Goal: Information Seeking & Learning: Find specific fact

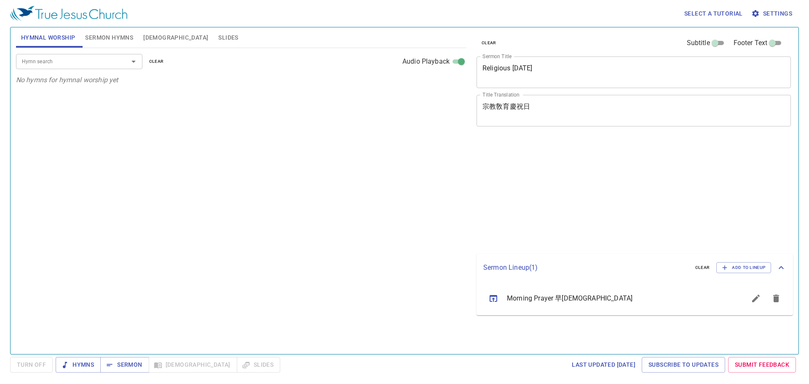
click at [809, 181] on div "Select a tutorial Settings Hymnal Worship Sermon Hymns Bible Slides Hymn search…" at bounding box center [404, 192] width 809 height 384
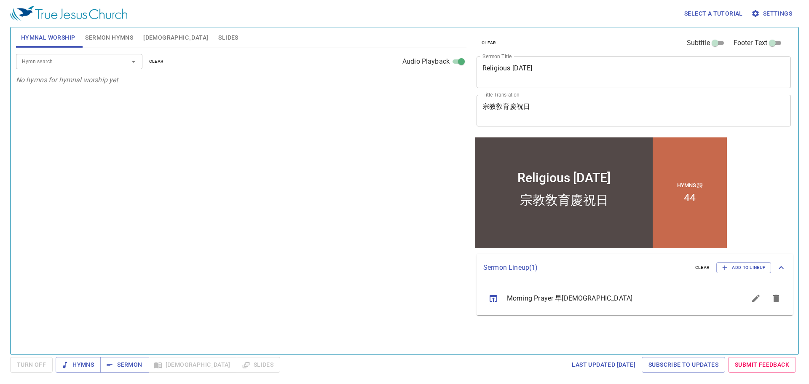
click at [807, 179] on div "Select a tutorial Settings Hymnal Worship Sermon Hymns Bible Slides Hymn search…" at bounding box center [404, 192] width 809 height 384
click at [80, 55] on div "Hymn search" at bounding box center [79, 61] width 126 height 15
type input "90"
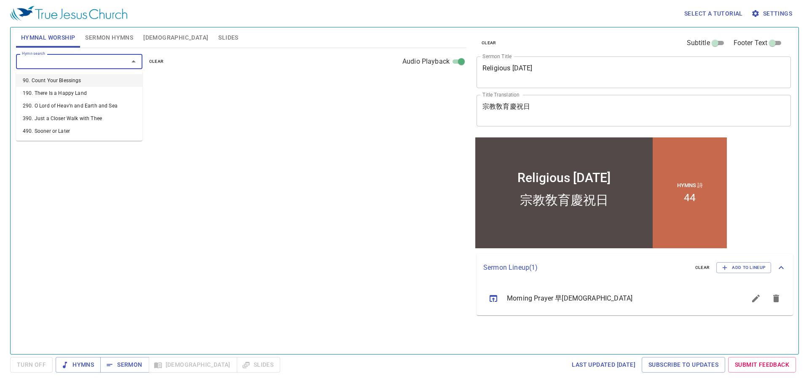
select select "1"
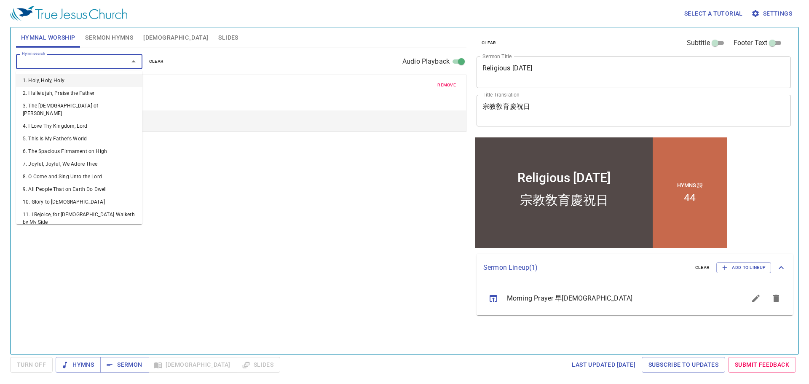
click at [81, 56] on div "Hymn search" at bounding box center [79, 61] width 126 height 15
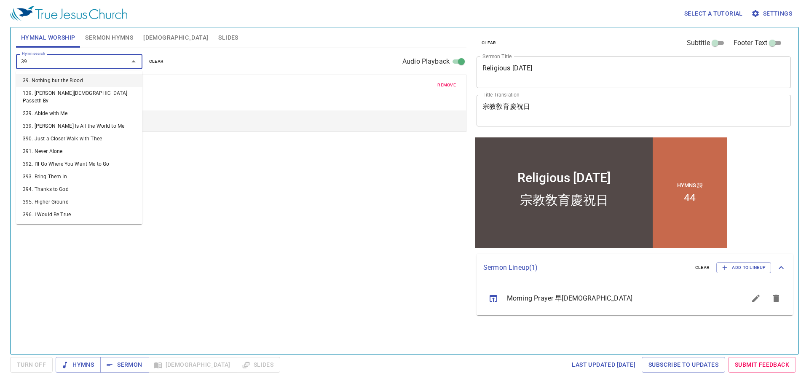
type input "394"
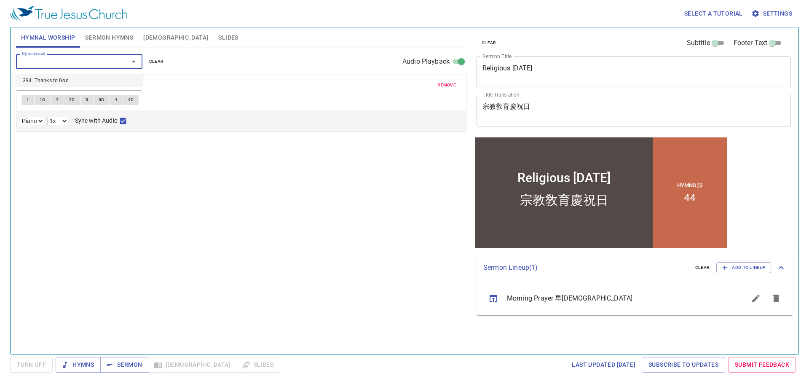
select select "1"
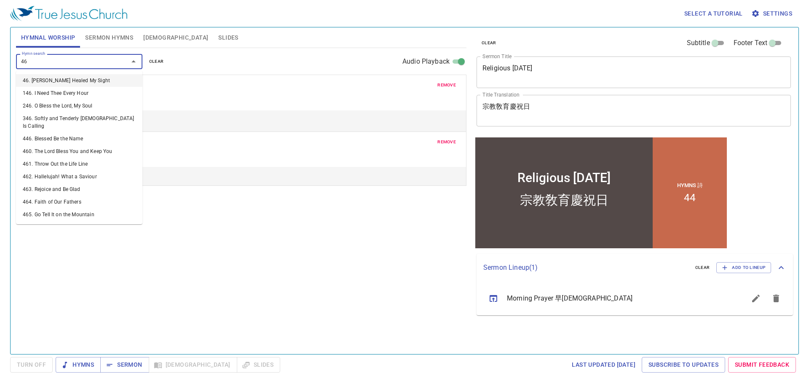
type input "468"
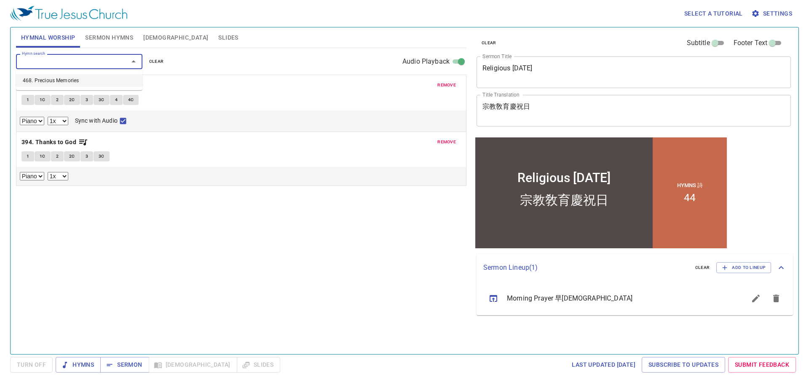
select select "1"
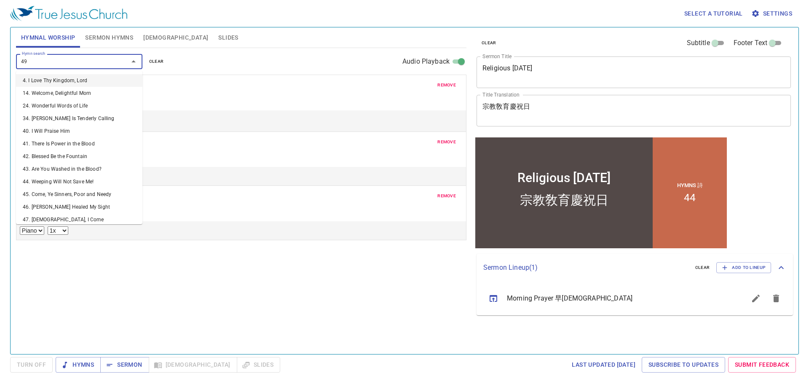
type input "491"
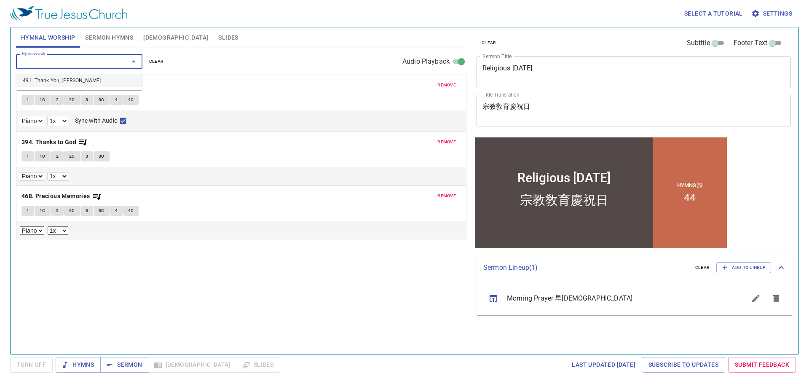
select select "1"
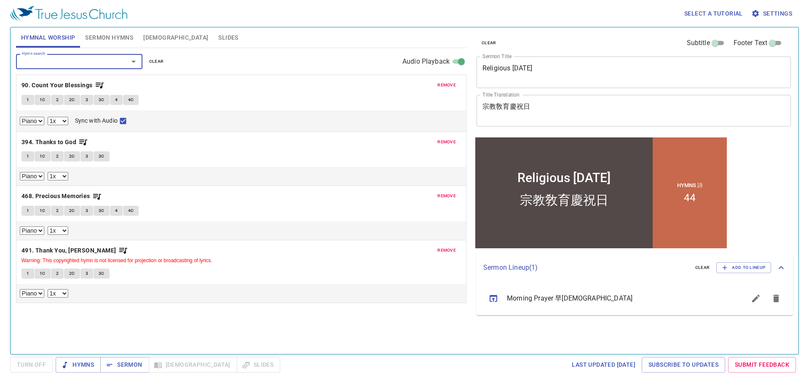
click at [134, 28] on button "Sermon Hymns" at bounding box center [109, 37] width 58 height 20
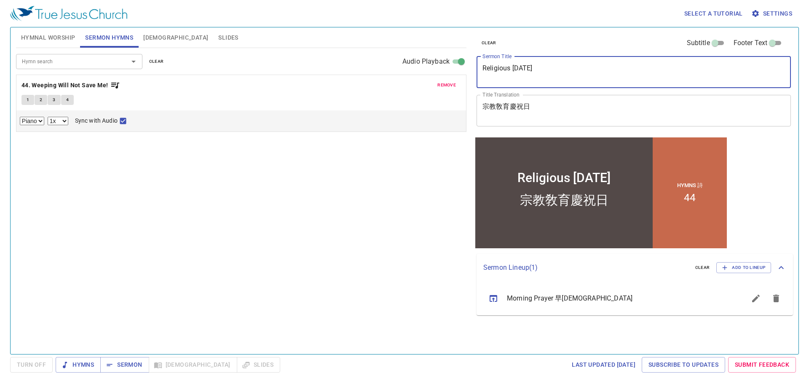
drag, startPoint x: 613, startPoint y: 72, endPoint x: 442, endPoint y: 51, distance: 171.6
click at [442, 51] on div "Hymnal Worship Sermon Hymns Bible Slides Hymn search Hymn search clear Audio Pl…" at bounding box center [405, 187] width 784 height 327
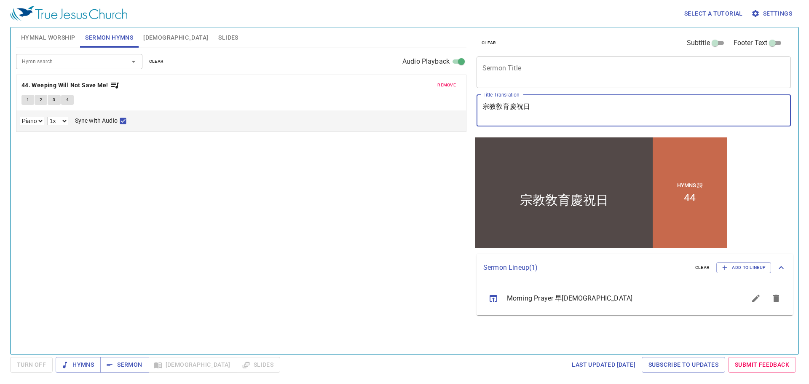
drag, startPoint x: 543, startPoint y: 107, endPoint x: 425, endPoint y: 92, distance: 119.8
click at [425, 92] on div "Hymnal Worship Sermon Hymns Bible Slides Hymn search Hymn search clear Audio Pl…" at bounding box center [405, 187] width 784 height 327
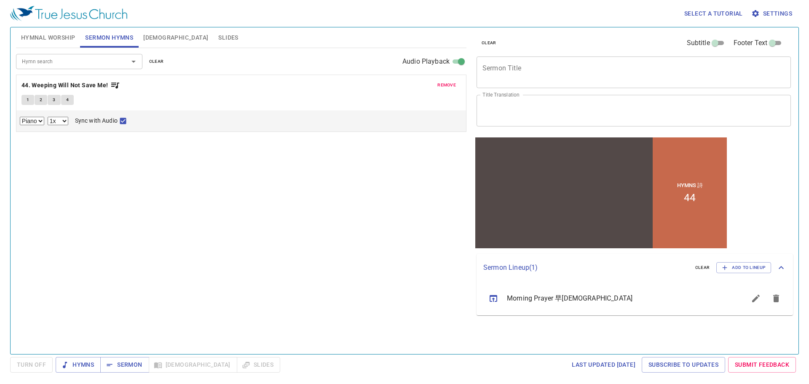
click at [322, 211] on div "Hymn search Hymn search clear Audio Playback remove 44. Weeping Will Not Save M…" at bounding box center [241, 197] width 451 height 299
click at [573, 75] on textarea "Sermon Title" at bounding box center [634, 72] width 303 height 16
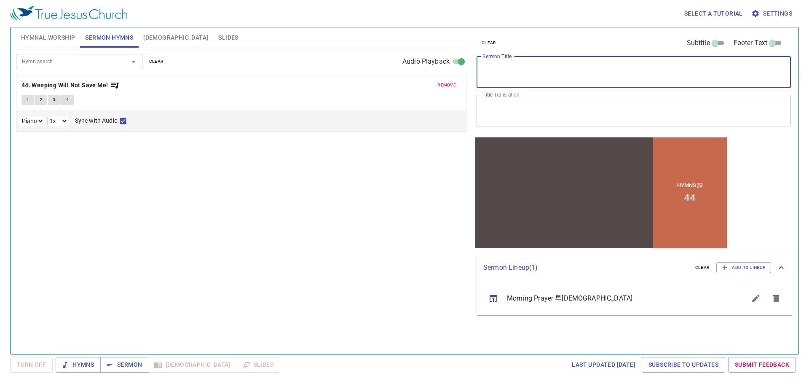
paste textarea "The Gatekeepers in the [DEMOGRAPHIC_DATA] (1) – Descendants of [GEOGRAPHIC_DATA]"
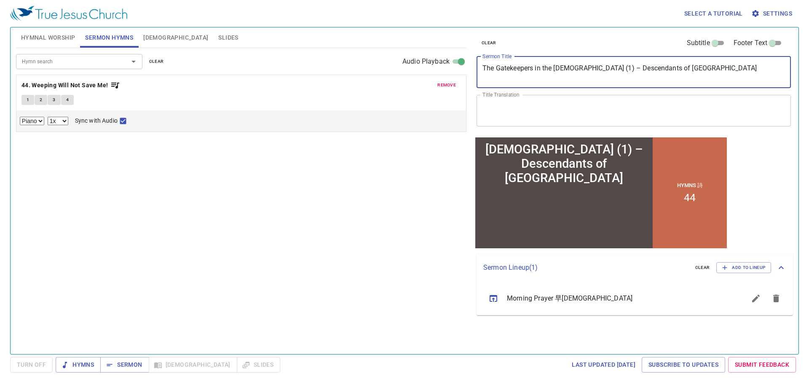
type textarea "The Gatekeepers in the [DEMOGRAPHIC_DATA] (1) – Descendants of [GEOGRAPHIC_DATA]"
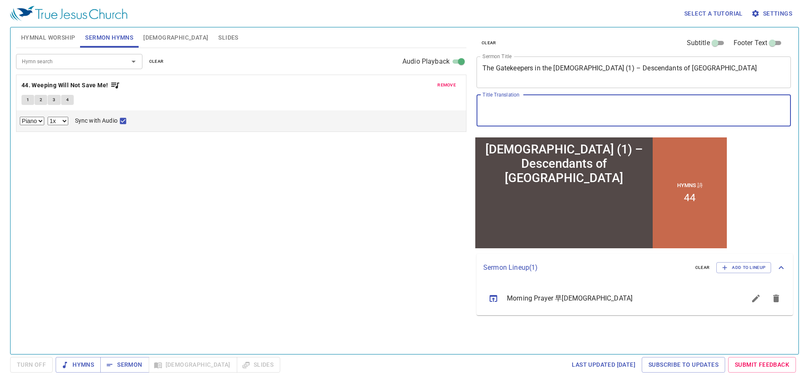
click at [571, 111] on textarea "Title Translation" at bounding box center [634, 110] width 303 height 16
paste textarea "[DEMOGRAPHIC_DATA]中守門的人 (1) – 可[DEMOGRAPHIC_DATA]後裔"
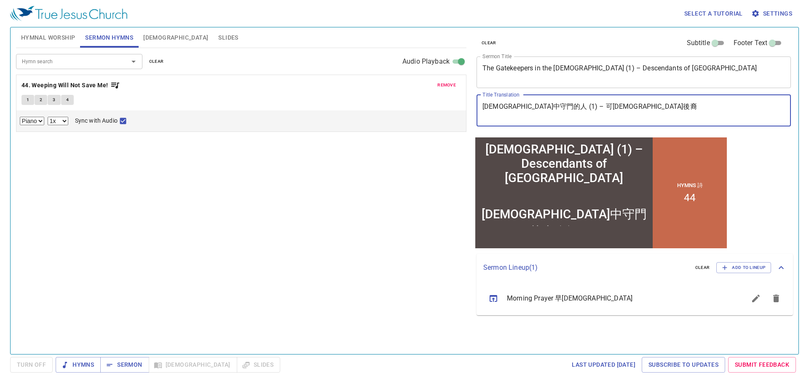
type textarea "[DEMOGRAPHIC_DATA]中守門的人 (1) – 可[DEMOGRAPHIC_DATA]後裔"
click at [442, 83] on span "remove" at bounding box center [447, 85] width 19 height 8
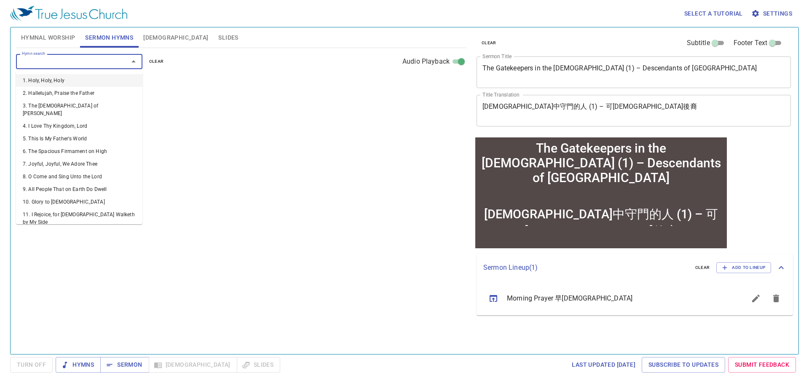
click at [110, 65] on input "Hymn search" at bounding box center [67, 61] width 97 height 10
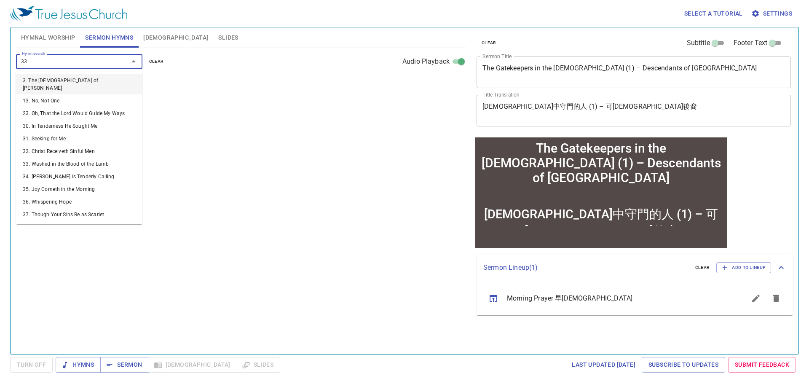
type input "333"
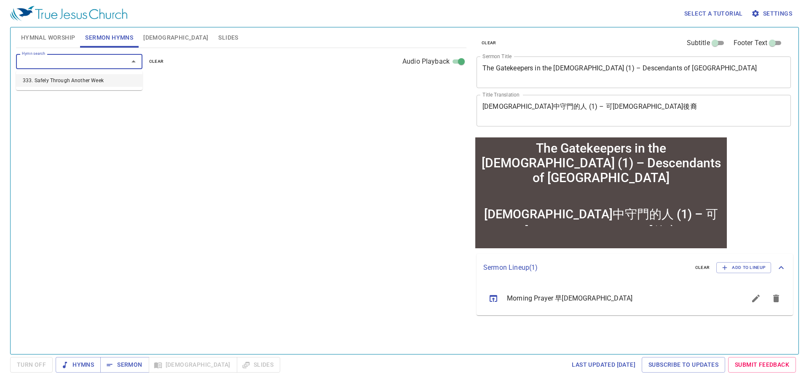
select select "1"
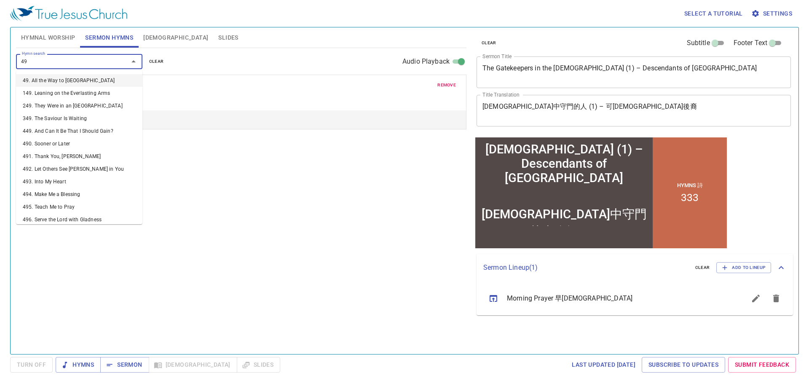
type input "497"
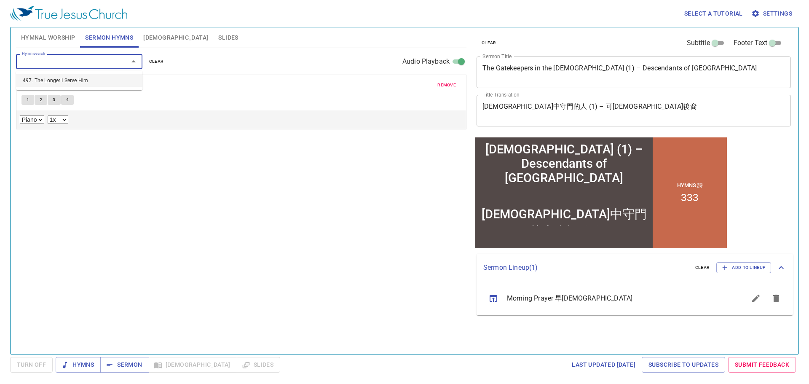
select select "1"
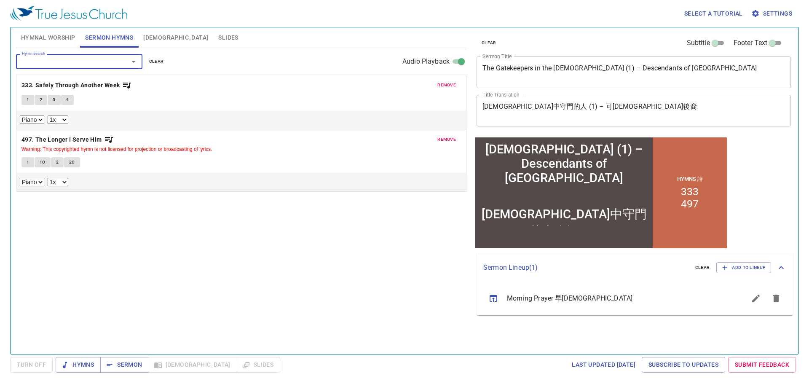
click at [42, 34] on span "Hymnal Worship" at bounding box center [48, 37] width 54 height 11
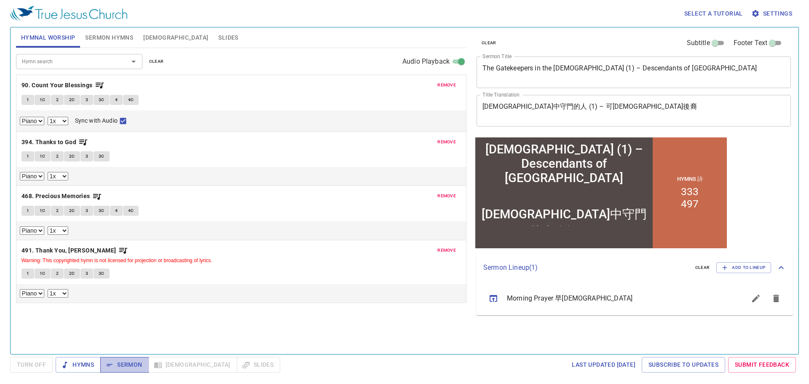
click at [139, 365] on span "Sermon" at bounding box center [124, 365] width 35 height 11
click at [81, 366] on span "Hymns" at bounding box center [78, 365] width 32 height 11
click at [36, 84] on b "90. Count Your Blessings" at bounding box center [56, 85] width 71 height 11
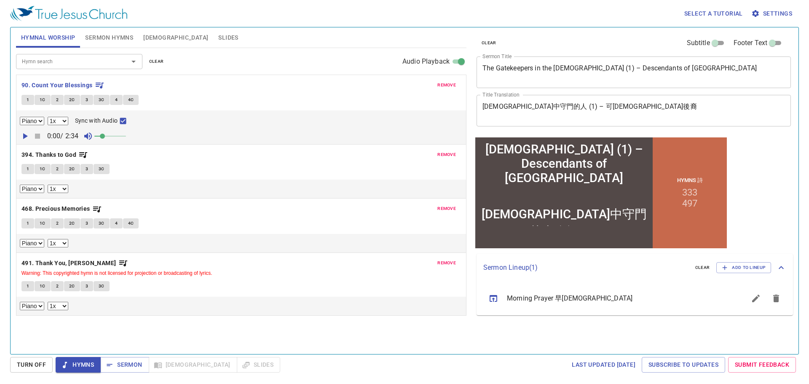
click at [31, 103] on button "1" at bounding box center [27, 100] width 13 height 10
checkbox input "false"
click at [88, 100] on button "3" at bounding box center [87, 100] width 13 height 10
click at [101, 102] on span "3C" at bounding box center [102, 100] width 6 height 8
click at [580, 73] on textarea "The Gatekeepers in the [DEMOGRAPHIC_DATA] (1) – Descendants of [GEOGRAPHIC_DATA]" at bounding box center [634, 72] width 303 height 16
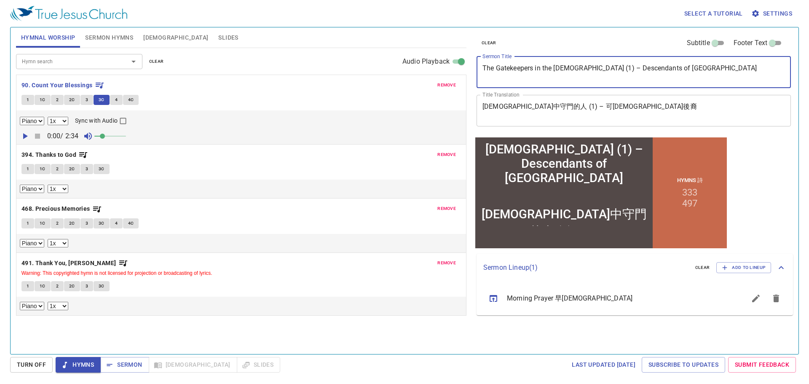
click at [118, 100] on button "4" at bounding box center [116, 100] width 13 height 10
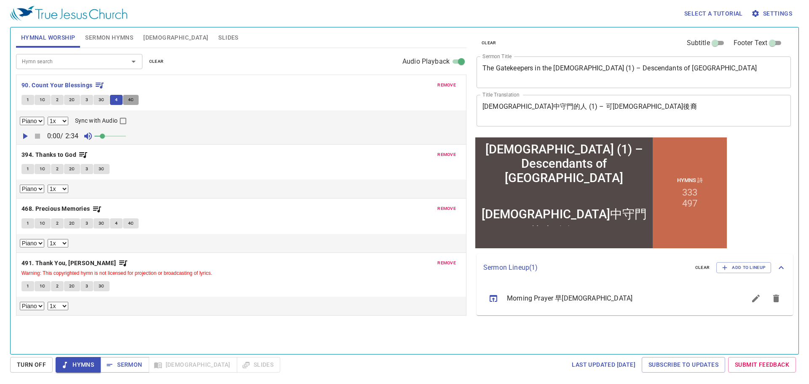
click at [134, 102] on button "4C" at bounding box center [131, 100] width 16 height 10
click at [567, 117] on textarea "[DEMOGRAPHIC_DATA]中守門的人 (1) – 可[DEMOGRAPHIC_DATA]後裔" at bounding box center [634, 110] width 303 height 16
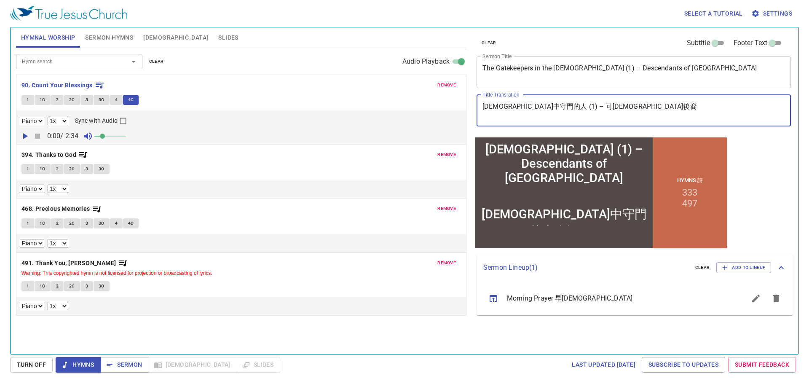
drag, startPoint x: 582, startPoint y: 115, endPoint x: 481, endPoint y: 107, distance: 101.9
click at [481, 107] on div "聖殿中守門的人 (1) – 可拉後裔 x Title Translation" at bounding box center [634, 111] width 314 height 32
click at [515, 107] on textarea "[DEMOGRAPHIC_DATA]中守門的人 (1) – 可[DEMOGRAPHIC_DATA]後裔" at bounding box center [634, 110] width 303 height 16
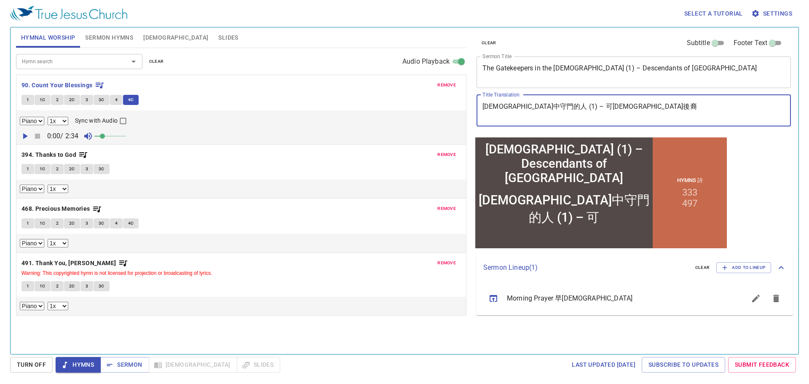
drag, startPoint x: 594, startPoint y: 105, endPoint x: 482, endPoint y: 107, distance: 112.6
click at [482, 107] on div "聖殿中守門的人 (1) – 可拉後裔 x Title Translation" at bounding box center [634, 111] width 314 height 32
type textarea "[DEMOGRAPHIC_DATA]中守門的人 (1) – 可[DEMOGRAPHIC_DATA]後裔"
click at [57, 151] on b "394. Thanks to God" at bounding box center [48, 155] width 55 height 11
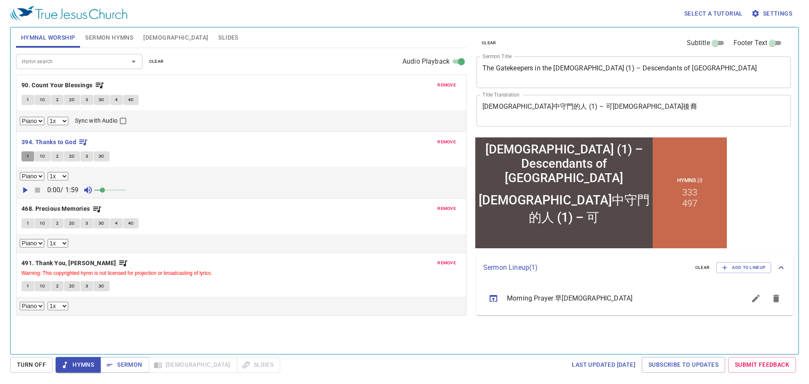
click at [31, 158] on button "1" at bounding box center [27, 156] width 13 height 10
click at [38, 153] on button "1C" at bounding box center [43, 156] width 16 height 10
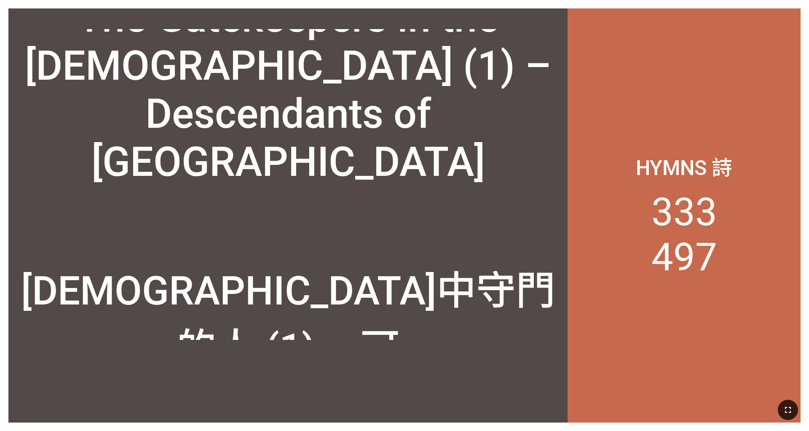
click at [539, 403] on icon "button" at bounding box center [788, 410] width 6 height 6
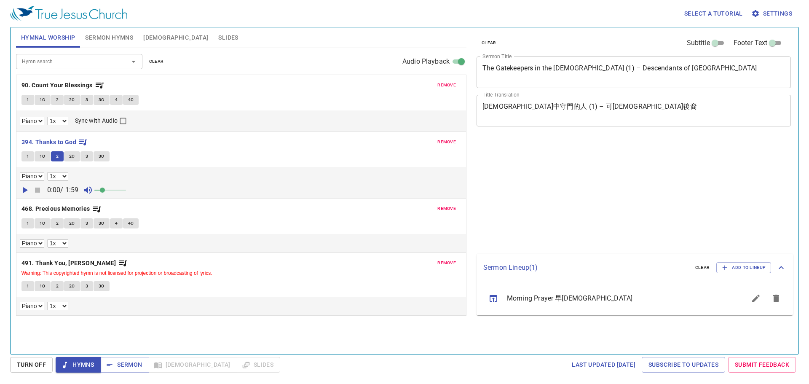
select select "1"
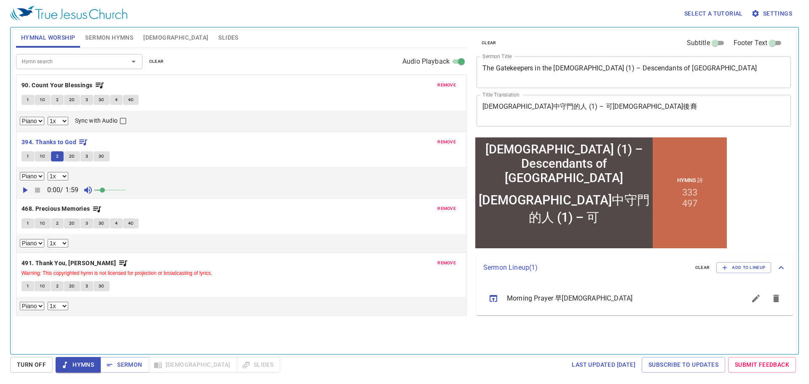
click at [68, 157] on button "2C" at bounding box center [72, 156] width 16 height 10
click at [89, 158] on button "3" at bounding box center [87, 156] width 13 height 10
click at [99, 156] on span "3C" at bounding box center [102, 157] width 6 height 8
click at [30, 209] on b "468. Precious Memories" at bounding box center [55, 209] width 69 height 11
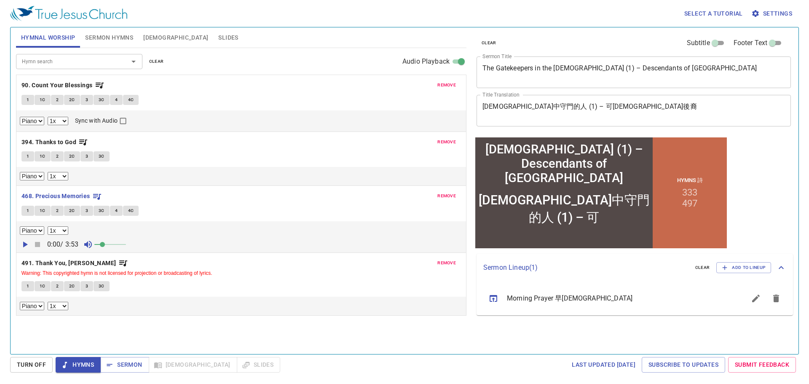
click at [28, 212] on span "1" at bounding box center [28, 211] width 3 height 8
click at [45, 212] on button "1C" at bounding box center [43, 211] width 16 height 10
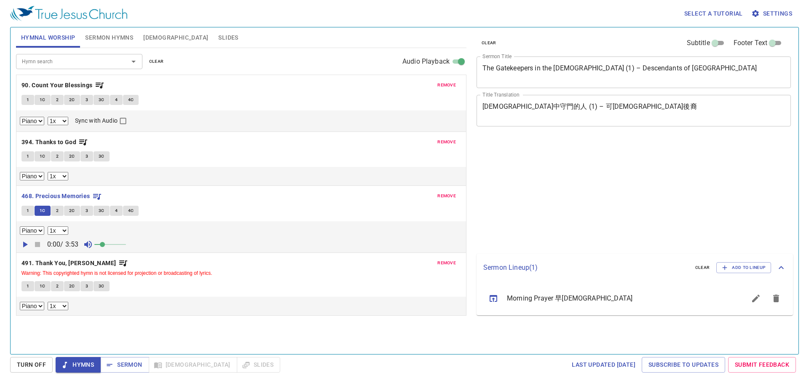
select select "1"
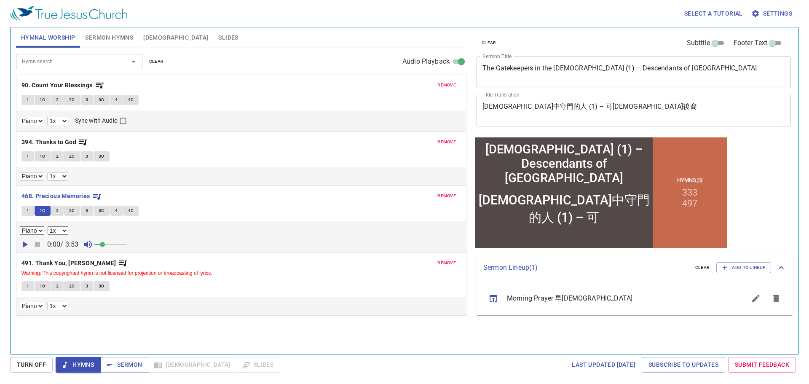
click at [56, 214] on span "2" at bounding box center [57, 211] width 3 height 8
click at [69, 209] on span "2C" at bounding box center [72, 211] width 6 height 8
click at [82, 210] on button "3" at bounding box center [87, 211] width 13 height 10
click at [48, 263] on b "491. Thank You, [PERSON_NAME]" at bounding box center [68, 263] width 95 height 11
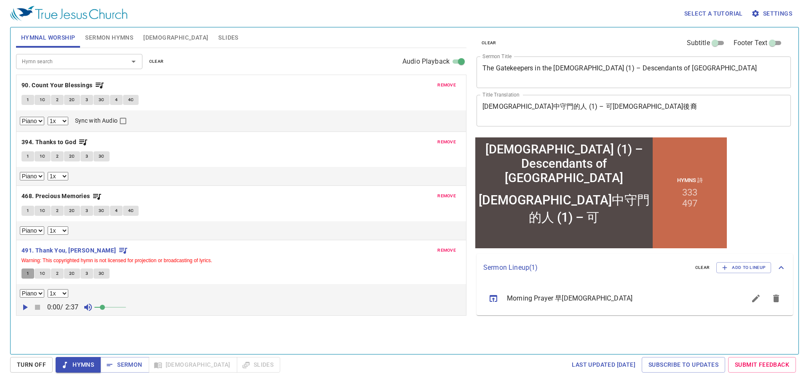
click at [30, 276] on button "1" at bounding box center [27, 274] width 13 height 10
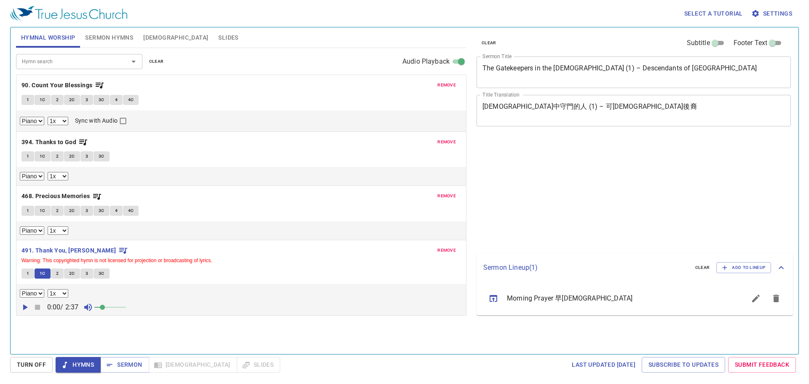
select select "1"
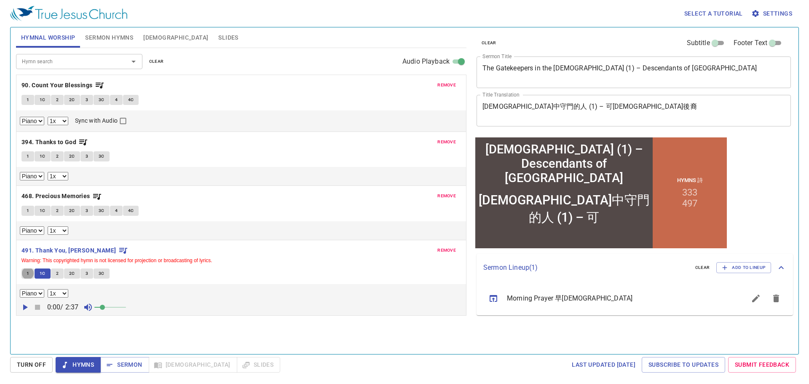
click at [56, 274] on span "2" at bounding box center [57, 274] width 3 height 8
click at [72, 276] on span "2C" at bounding box center [72, 274] width 6 height 8
click at [86, 272] on span "3" at bounding box center [87, 274] width 3 height 8
click at [101, 271] on span "3C" at bounding box center [102, 274] width 6 height 8
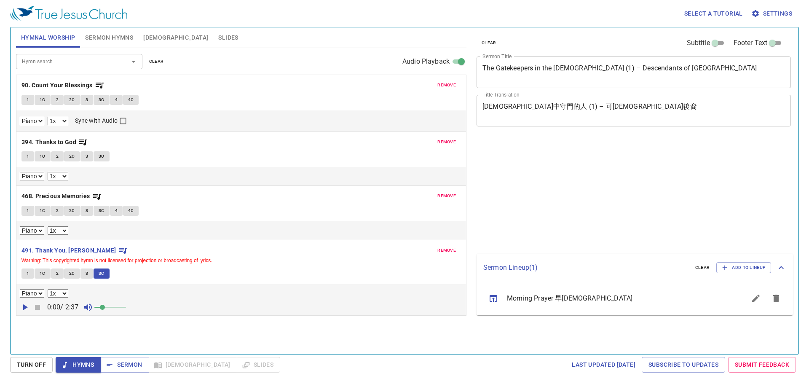
select select "1"
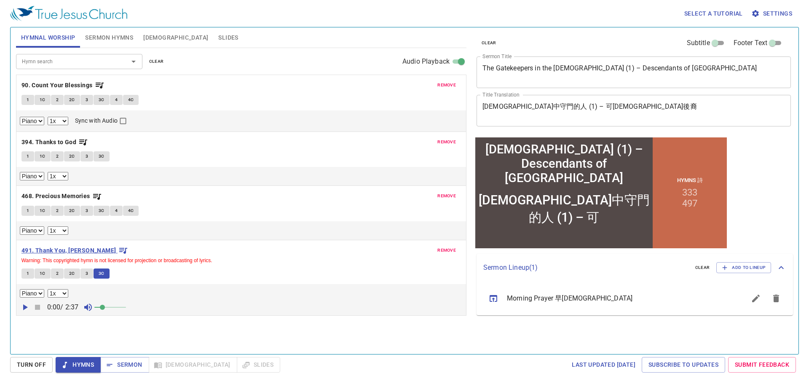
click at [31, 250] on b "491. Thank You, [PERSON_NAME]" at bounding box center [68, 250] width 95 height 11
click at [124, 363] on span "Sermon" at bounding box center [124, 365] width 35 height 11
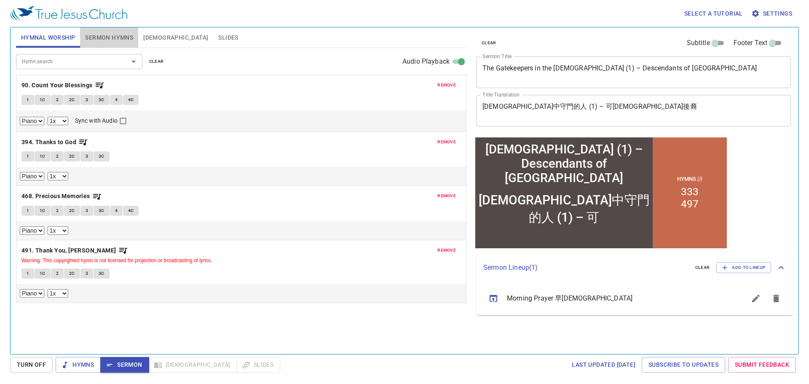
click at [113, 38] on span "Sermon Hymns" at bounding box center [109, 37] width 48 height 11
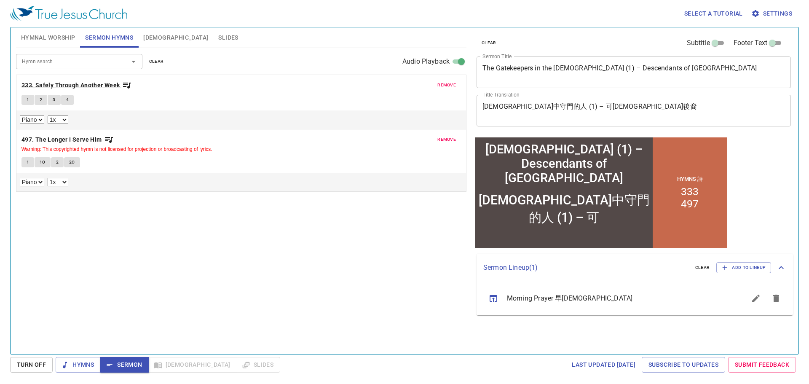
click at [63, 82] on b "333. Safely Through Another Week" at bounding box center [70, 85] width 99 height 11
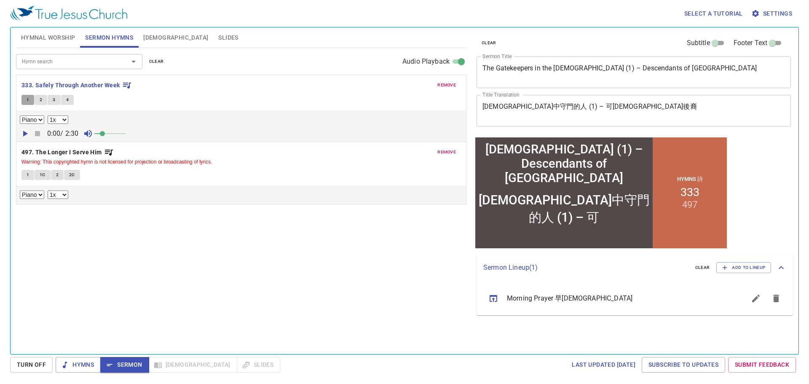
click at [25, 95] on button "1" at bounding box center [27, 100] width 13 height 10
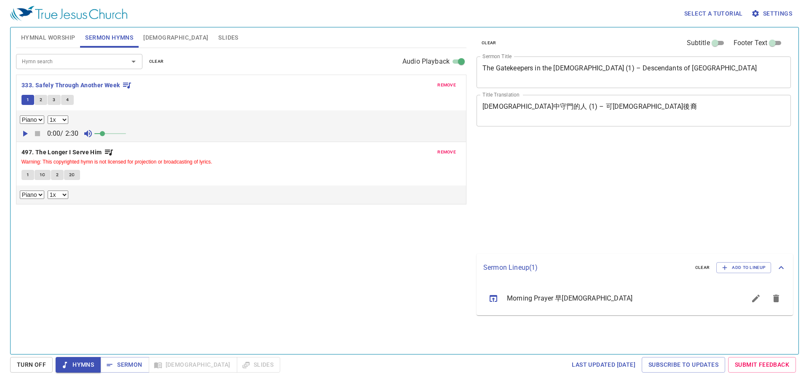
select select "1"
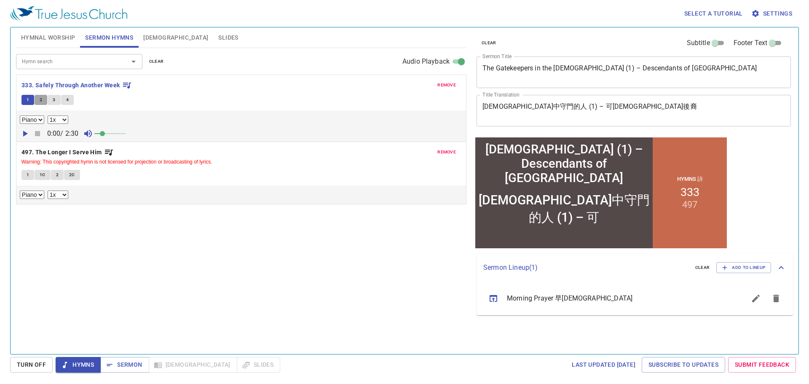
click at [38, 104] on button "2" at bounding box center [41, 100] width 13 height 10
click at [52, 102] on button "3" at bounding box center [54, 100] width 13 height 10
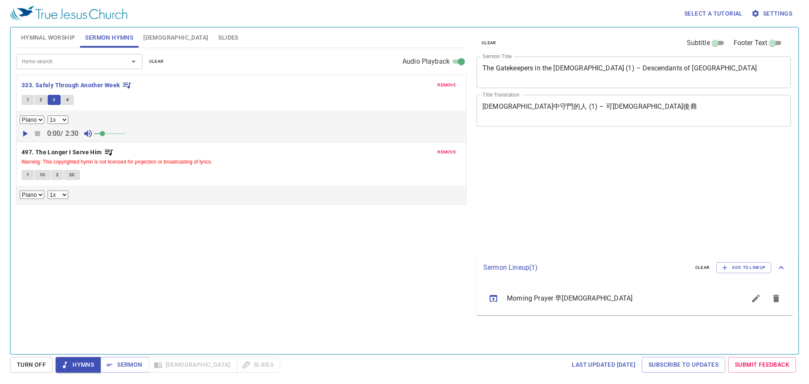
select select "1"
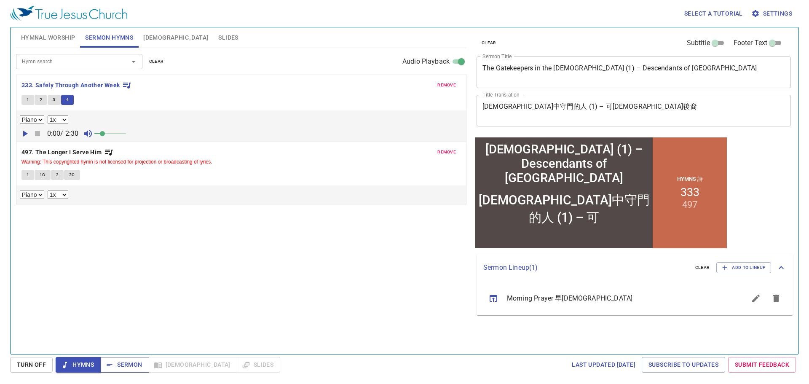
click at [132, 370] on span "Sermon" at bounding box center [124, 365] width 35 height 11
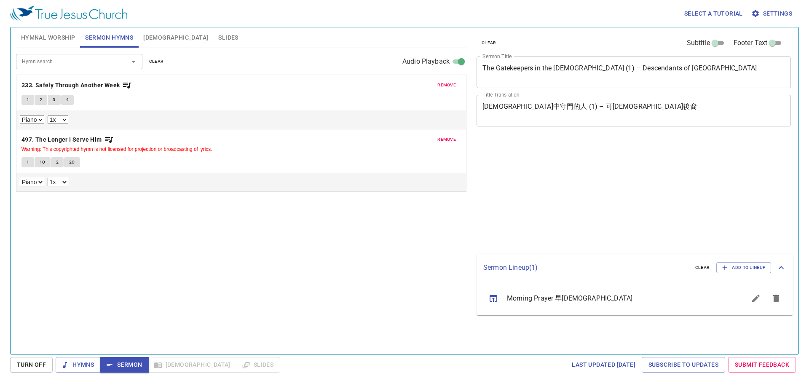
select select "1"
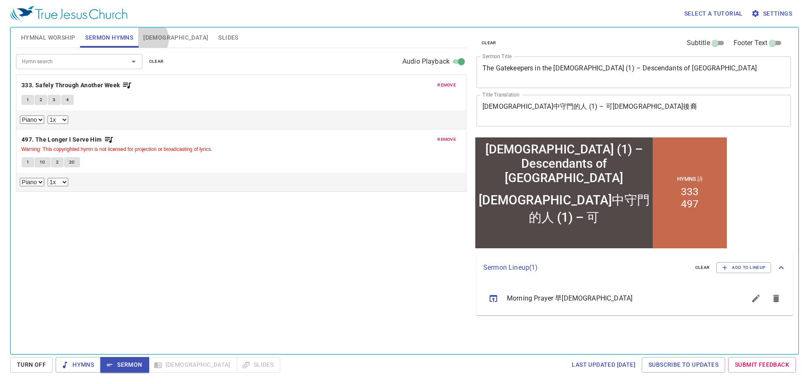
click at [148, 39] on span "[DEMOGRAPHIC_DATA]" at bounding box center [175, 37] width 65 height 11
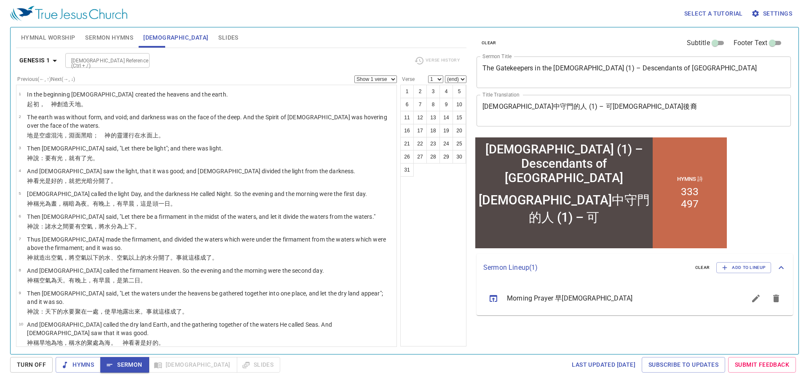
click at [94, 62] on input "[DEMOGRAPHIC_DATA] Reference (Ctrl + /)" at bounding box center [100, 61] width 65 height 10
type input "1 chro"
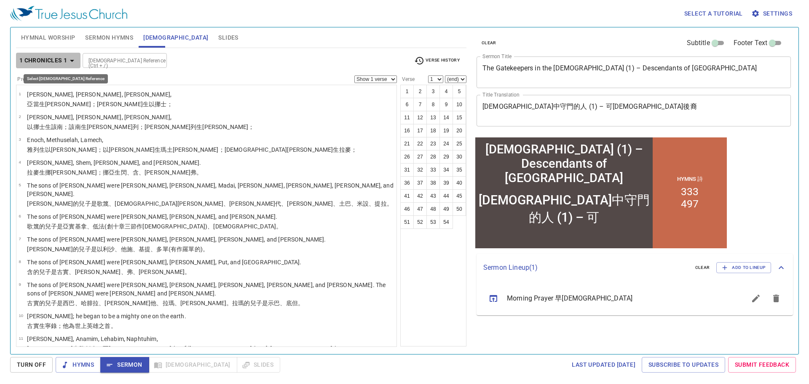
click at [73, 57] on icon "button" at bounding box center [72, 61] width 10 height 10
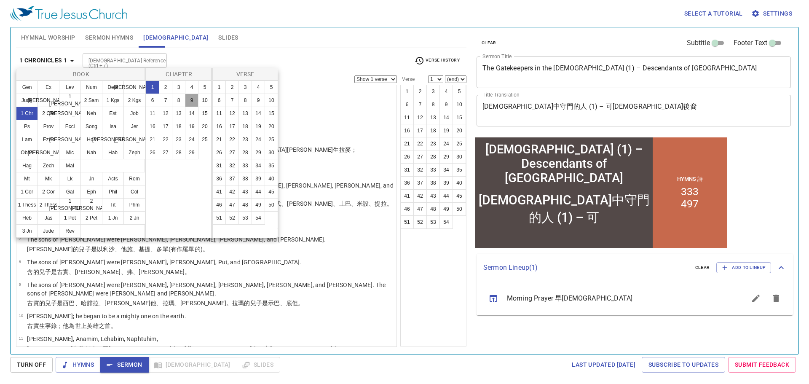
click at [191, 104] on button "9" at bounding box center [191, 100] width 13 height 13
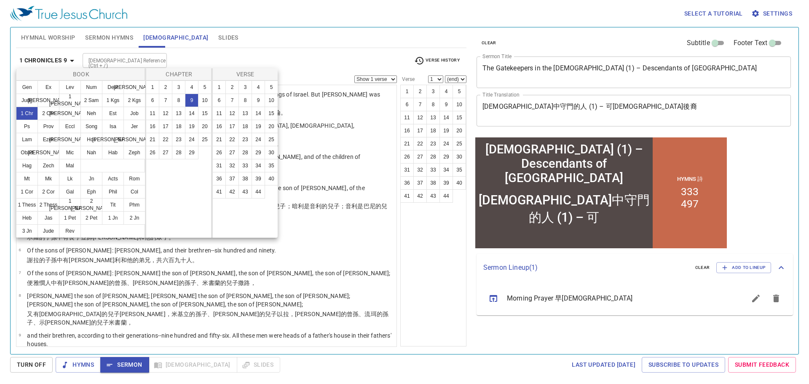
click at [282, 54] on div at bounding box center [404, 192] width 809 height 384
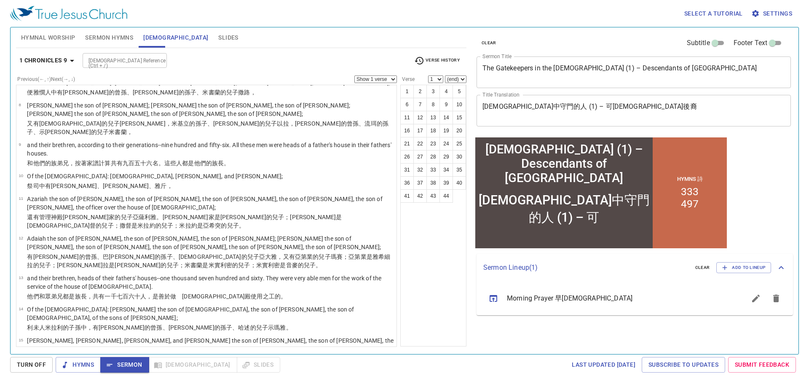
scroll to position [211, 0]
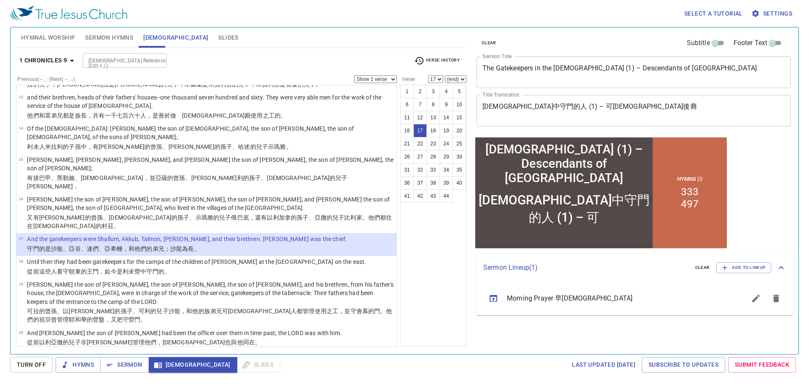
scroll to position [379, 0]
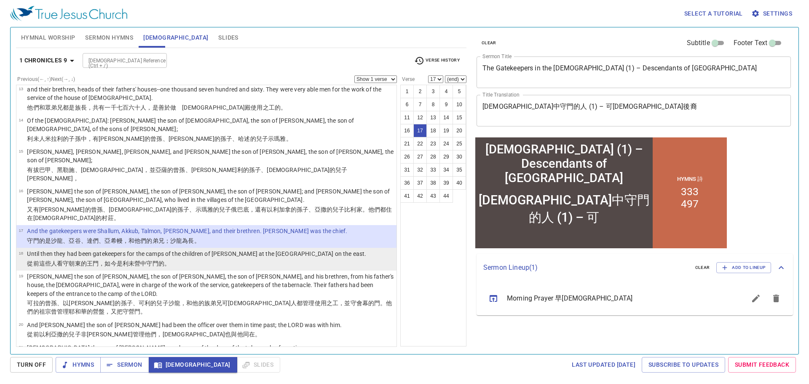
click at [298, 259] on p "從前這些人看守朝東的 王 門 ，如今是利未 營中 守門的 。" at bounding box center [196, 263] width 339 height 8
select select "18"
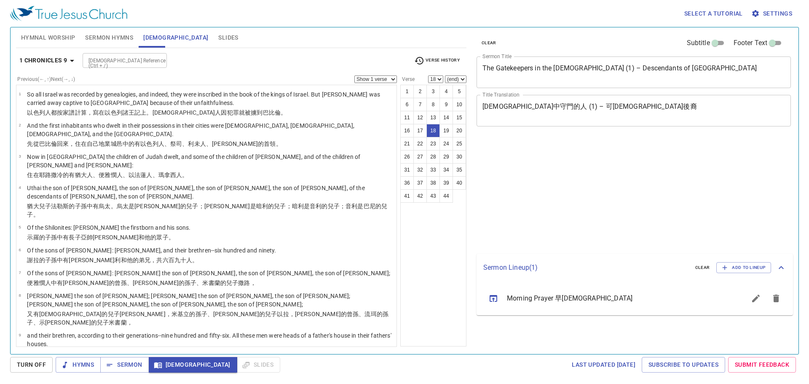
select select "18"
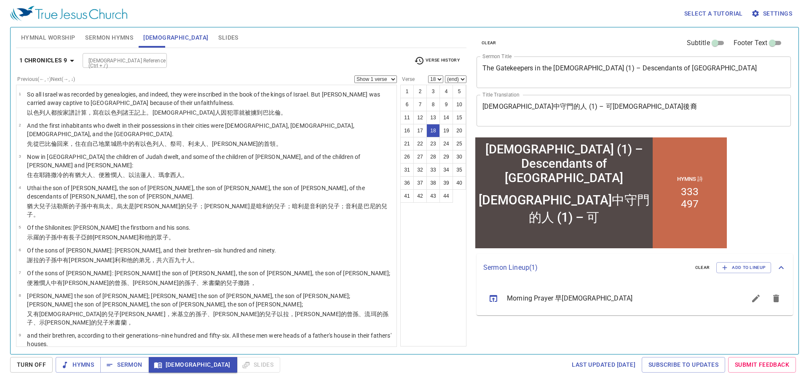
scroll to position [379, 0]
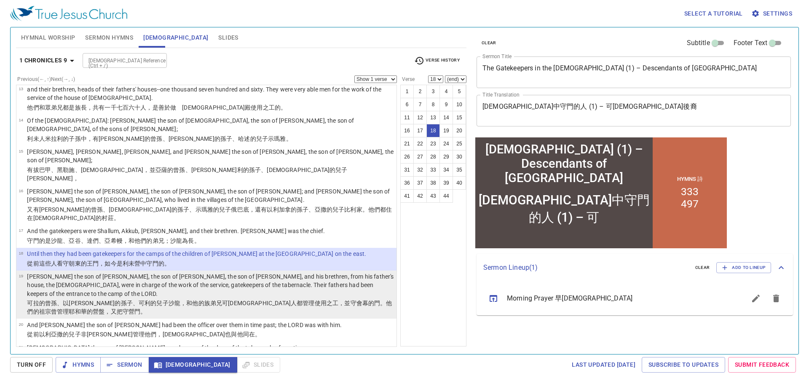
click at [207, 272] on p "[PERSON_NAME] the son of [PERSON_NAME], the son of [PERSON_NAME], the son of [P…" at bounding box center [210, 284] width 367 height 25
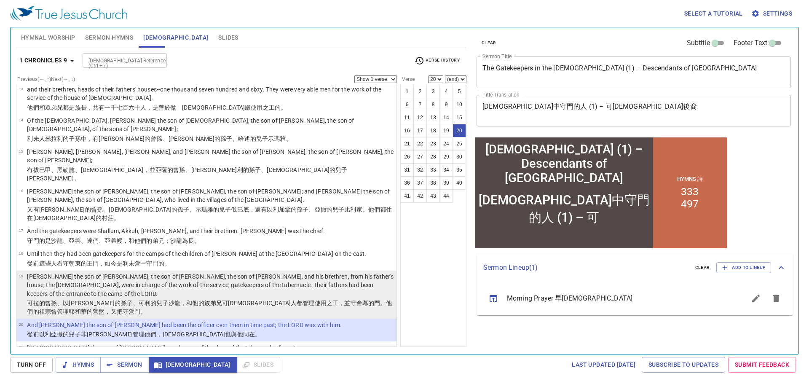
select select "21"
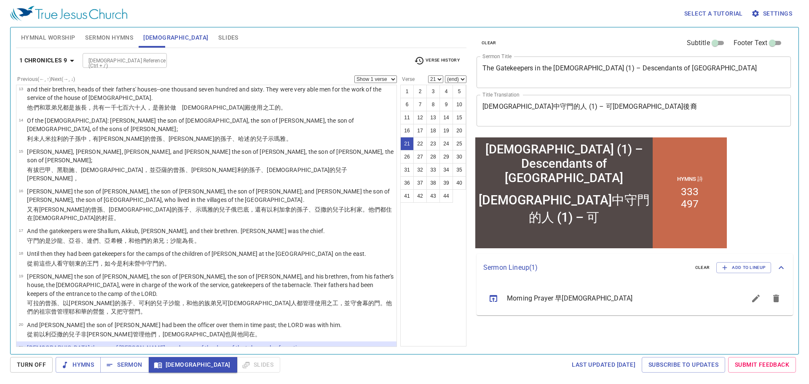
click at [138, 62] on input "[DEMOGRAPHIC_DATA] Reference (Ctrl + /)" at bounding box center [117, 61] width 65 height 10
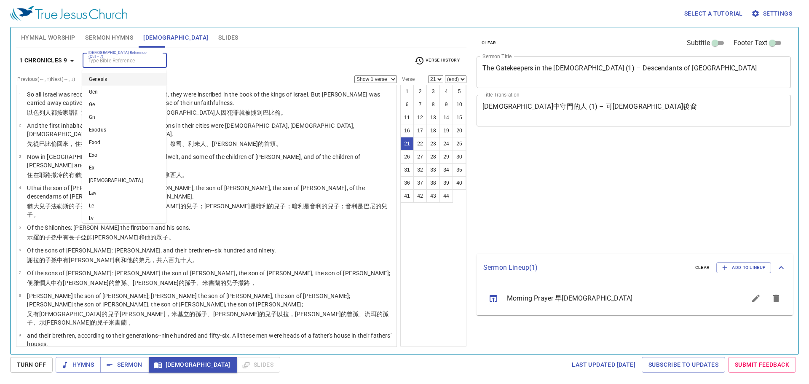
select select "21"
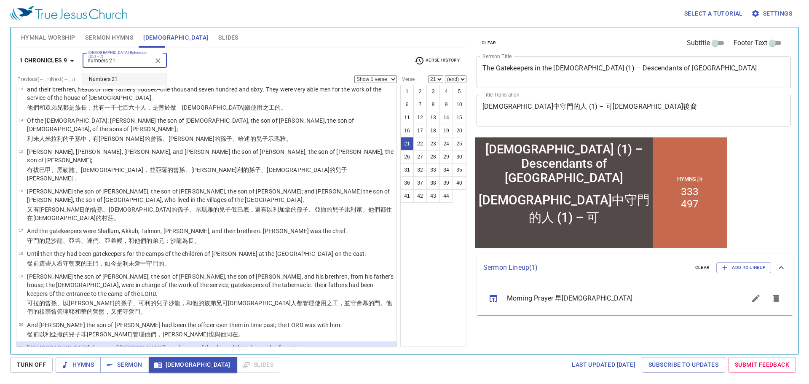
type input "numbers 21"
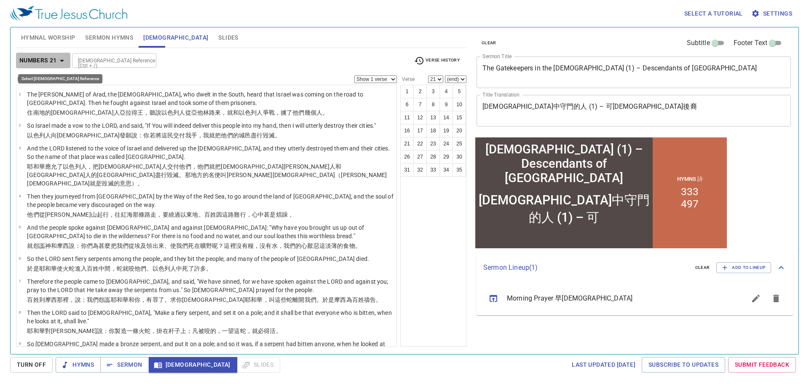
click at [60, 60] on icon "button" at bounding box center [62, 61] width 10 height 10
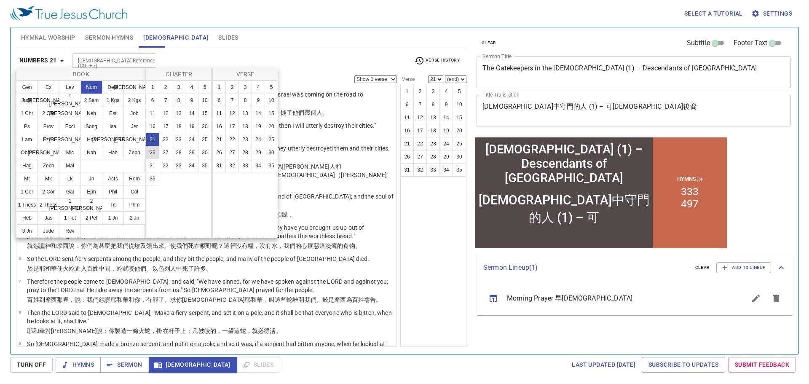
click at [155, 150] on button "26" at bounding box center [152, 152] width 13 height 13
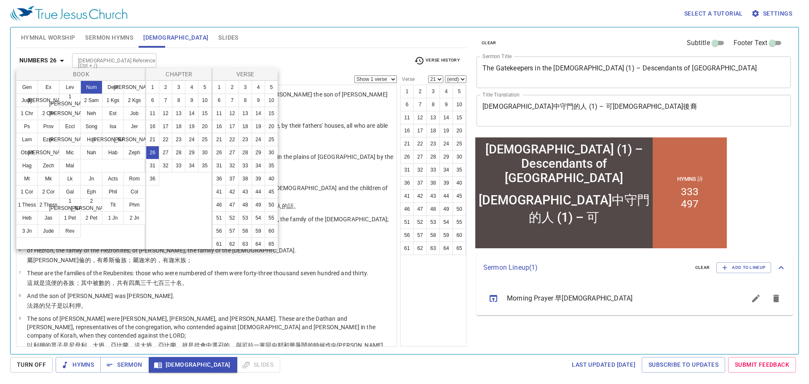
click at [265, 51] on div at bounding box center [404, 192] width 809 height 384
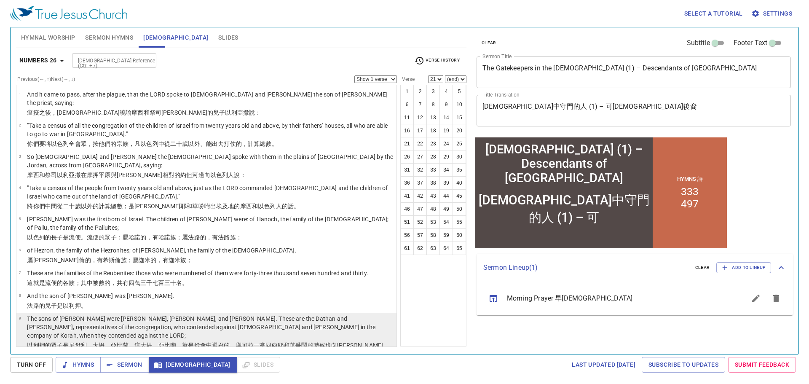
click at [153, 342] on wh1885 "、亞比蘭 ，就是從會 中選召 的，與可拉 一黨同向耶和華 爭鬧 的時候也向摩西 、亞倫 爭鬧；" at bounding box center [208, 349] width 362 height 15
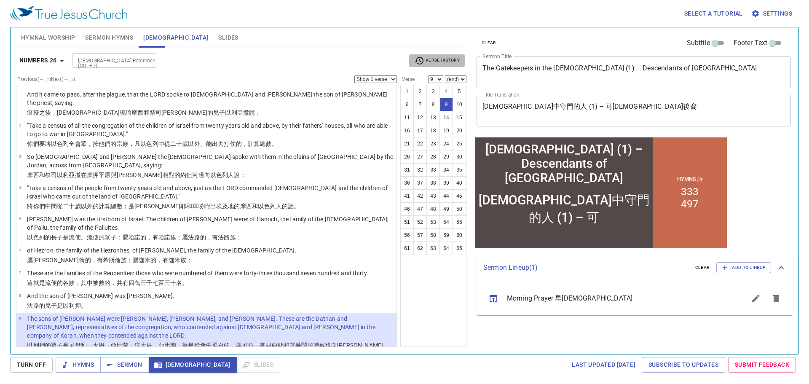
click at [460, 61] on button "Verse History" at bounding box center [437, 60] width 56 height 13
click at [50, 59] on div at bounding box center [404, 192] width 809 height 384
click at [50, 59] on b "Numbers 26" at bounding box center [38, 60] width 38 height 11
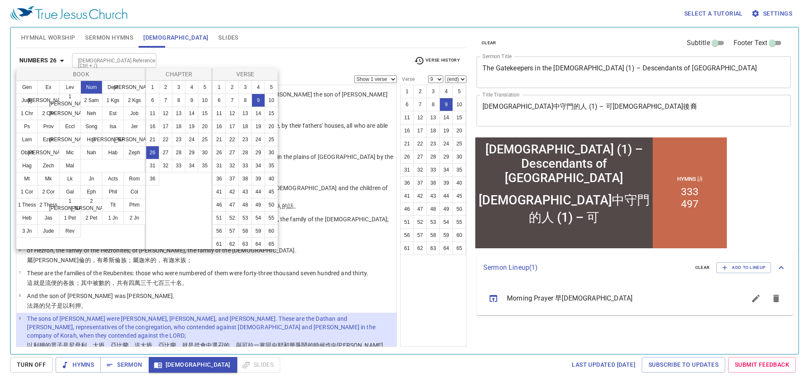
click at [197, 40] on div at bounding box center [404, 192] width 809 height 384
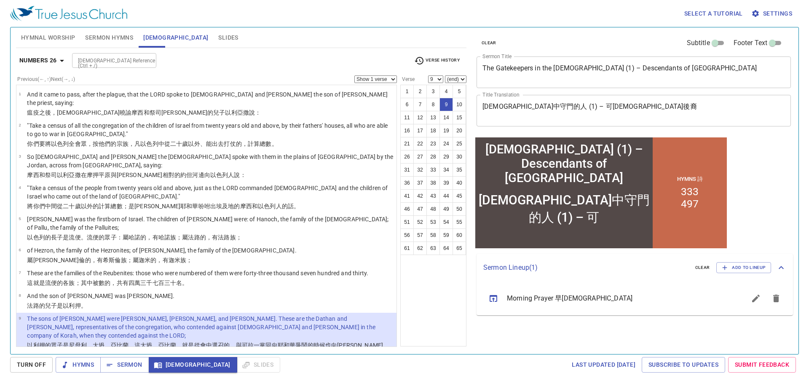
click at [44, 363] on p "and the earth opened its mouth and swallowed them up together with Korah when t…" at bounding box center [210, 371] width 367 height 17
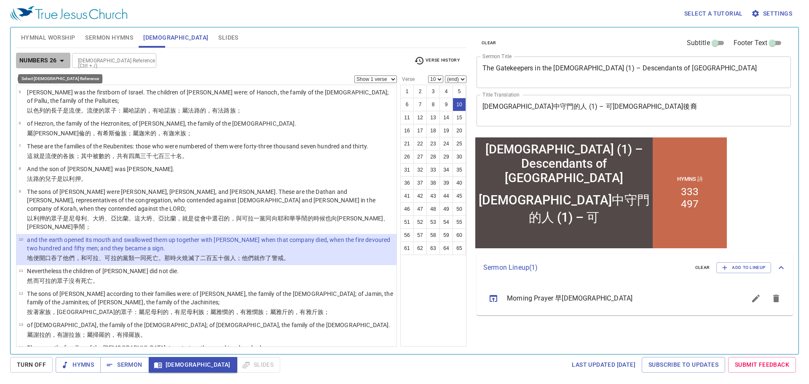
click at [37, 58] on b "Numbers 26" at bounding box center [38, 60] width 38 height 11
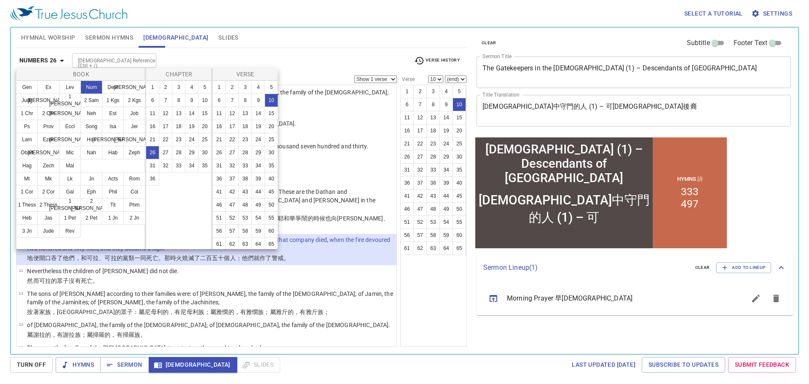
click at [277, 46] on div at bounding box center [404, 192] width 809 height 384
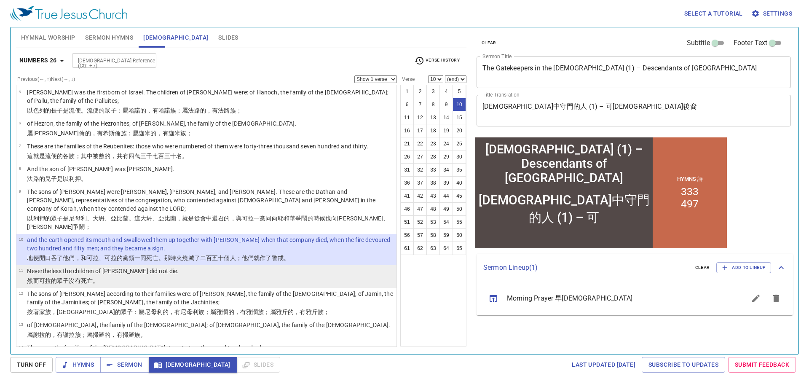
click at [160, 265] on li "11 Nevertheless the children of Korah did not die. 然而可拉 的眾子 沒有死亡 。" at bounding box center [206, 276] width 380 height 23
select select "11"
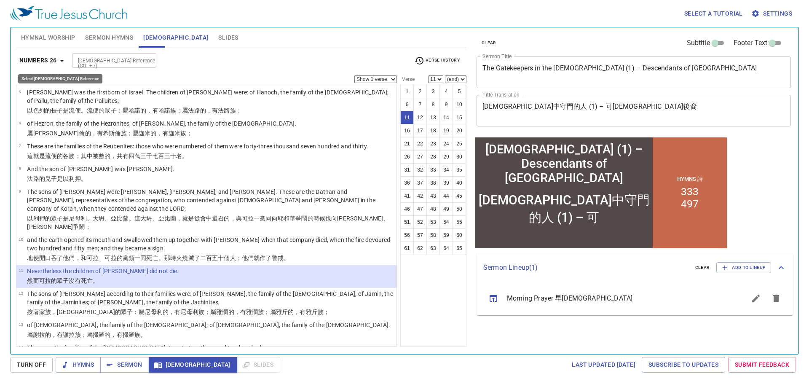
click at [33, 56] on b "Numbers 26" at bounding box center [38, 60] width 38 height 11
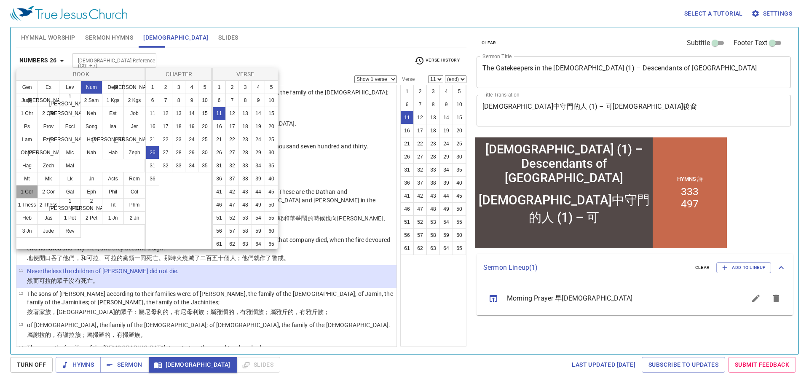
click at [30, 195] on button "1 Cor" at bounding box center [27, 191] width 22 height 13
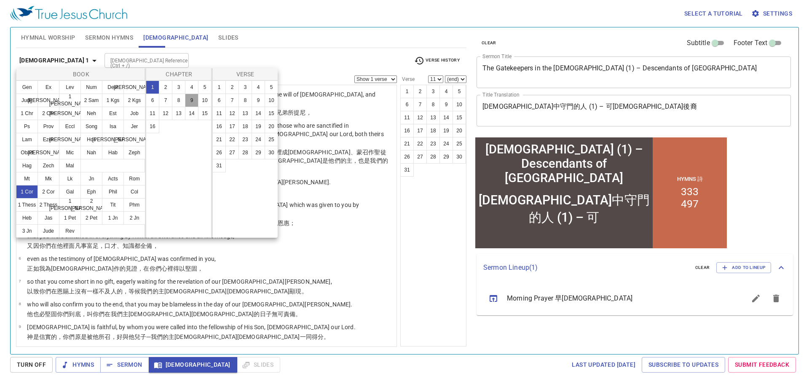
click at [187, 98] on button "9" at bounding box center [191, 100] width 13 height 13
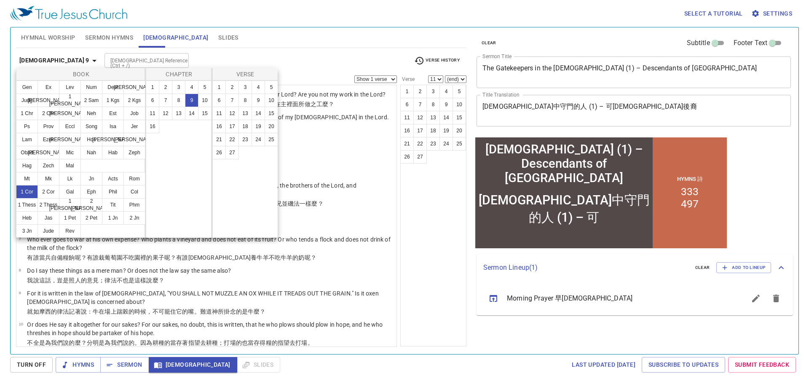
click at [298, 59] on div at bounding box center [404, 192] width 809 height 384
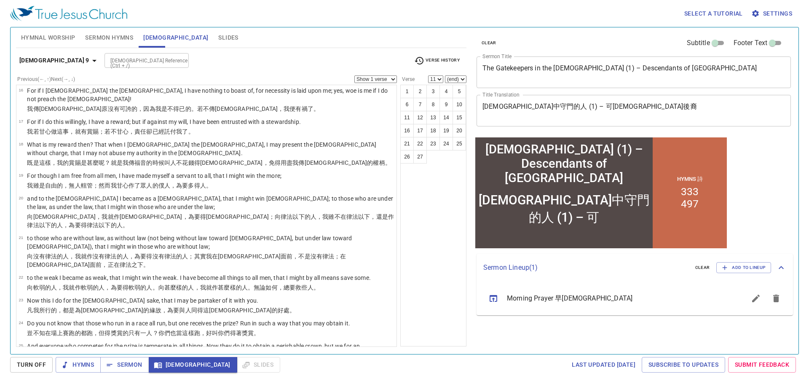
scroll to position [444, 0]
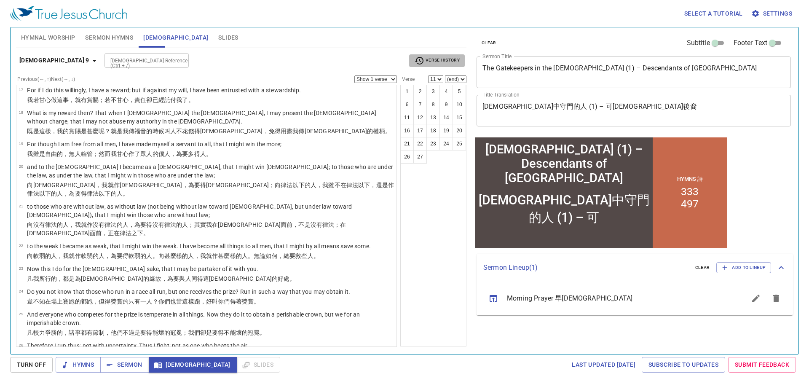
click at [446, 61] on span "Verse History" at bounding box center [437, 61] width 46 height 10
click at [52, 61] on div at bounding box center [404, 192] width 809 height 384
click at [51, 59] on b "1 Corinthians 9" at bounding box center [54, 60] width 70 height 11
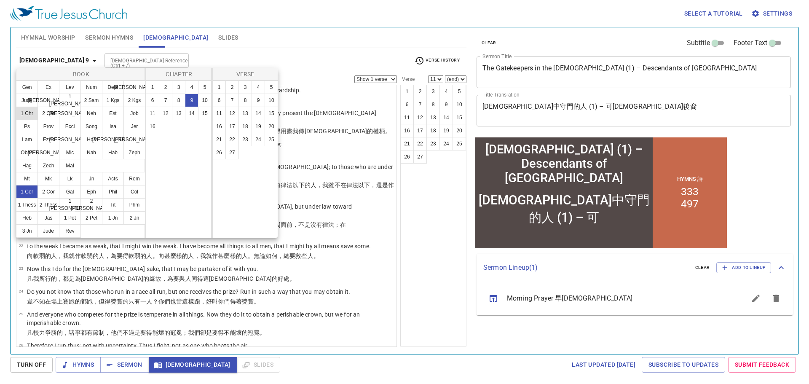
click at [23, 113] on button "1 Chr" at bounding box center [27, 113] width 22 height 13
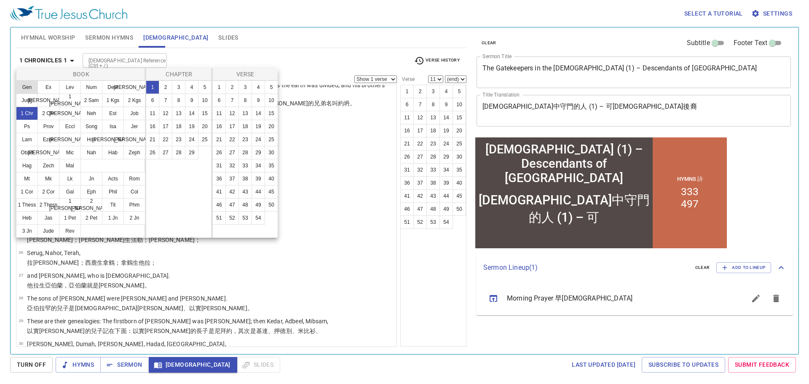
scroll to position [0, 0]
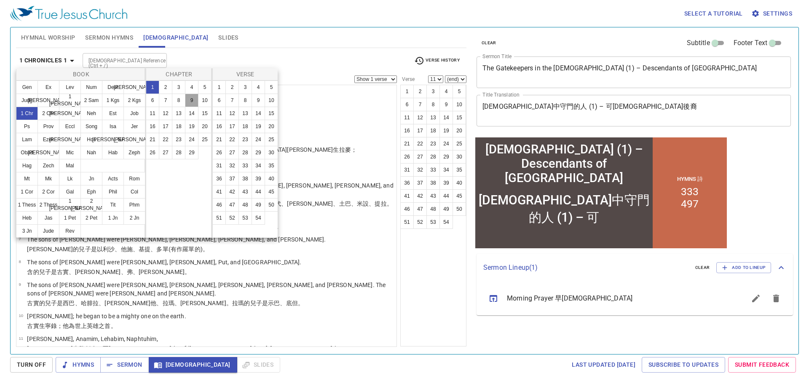
click at [192, 97] on button "9" at bounding box center [191, 100] width 13 height 13
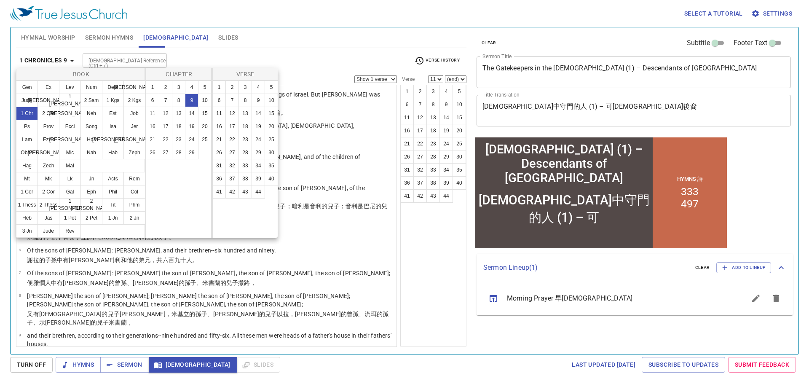
click at [306, 51] on div at bounding box center [404, 192] width 809 height 384
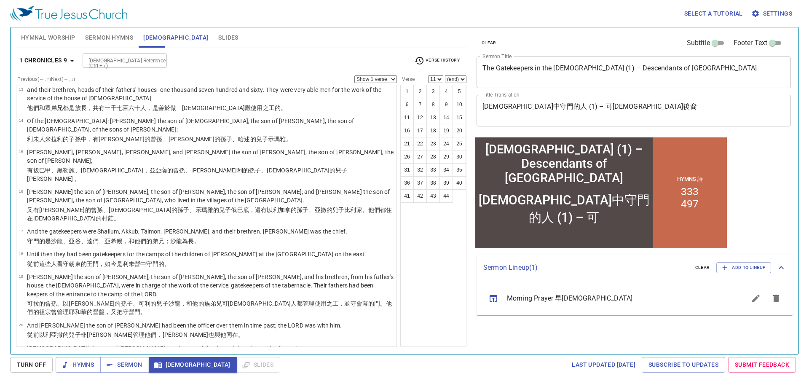
scroll to position [379, 0]
click at [435, 54] on button "Verse History" at bounding box center [437, 60] width 56 height 13
click at [420, 59] on li "Num 26:11" at bounding box center [431, 60] width 43 height 13
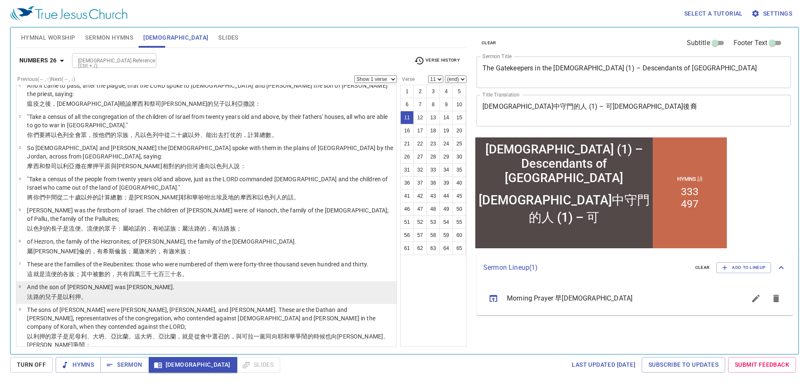
scroll to position [0, 0]
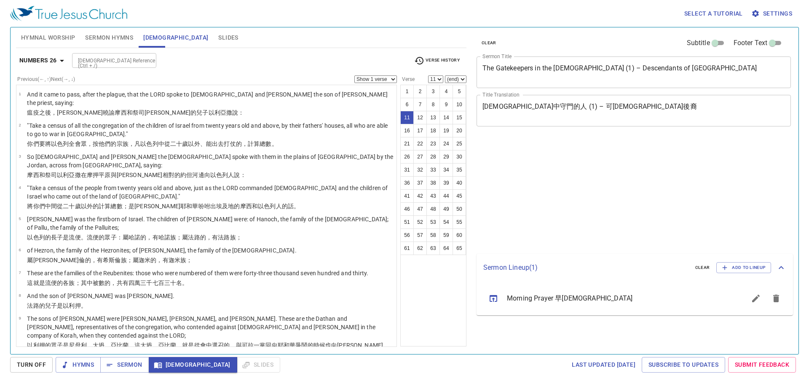
select select "11"
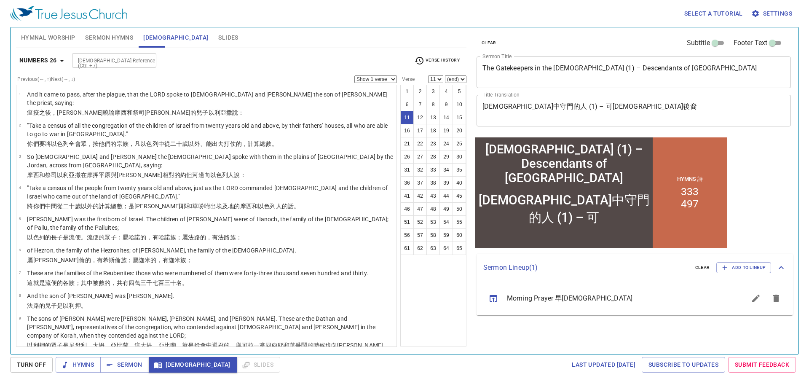
scroll to position [126, 0]
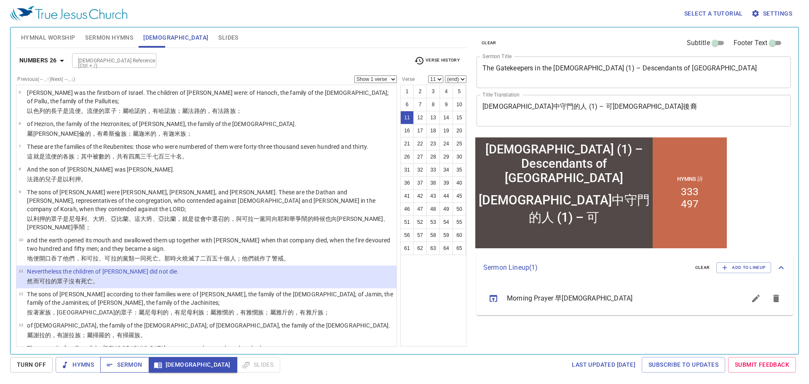
click at [123, 367] on span "Sermon" at bounding box center [124, 365] width 35 height 11
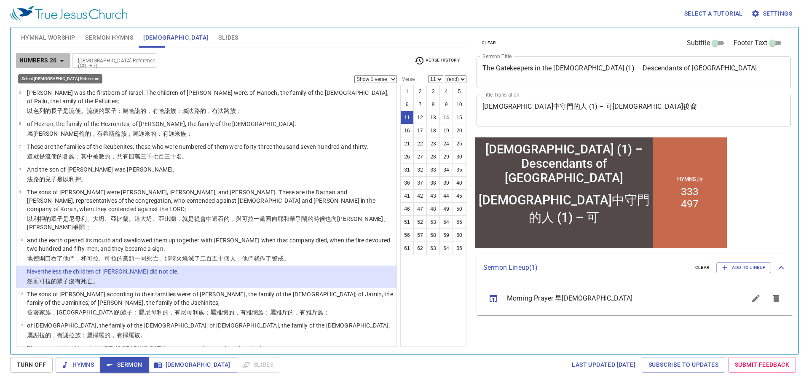
click at [60, 61] on icon "button" at bounding box center [62, 61] width 10 height 10
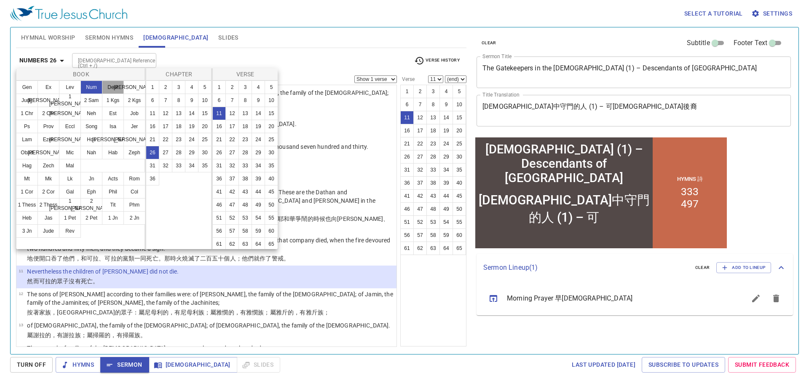
click at [115, 87] on button "Deut" at bounding box center [113, 87] width 22 height 13
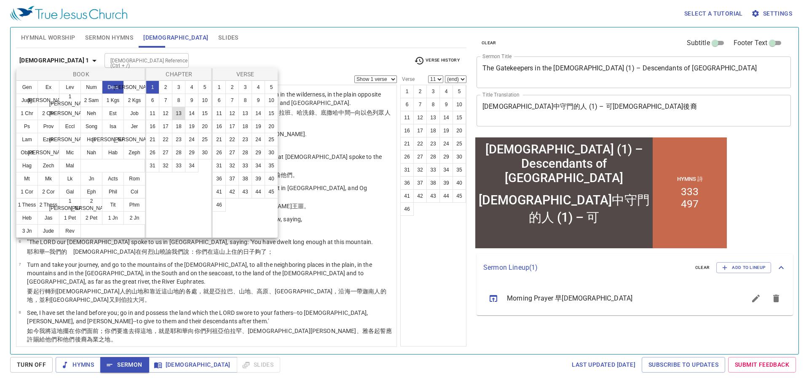
click at [183, 114] on button "13" at bounding box center [178, 113] width 13 height 13
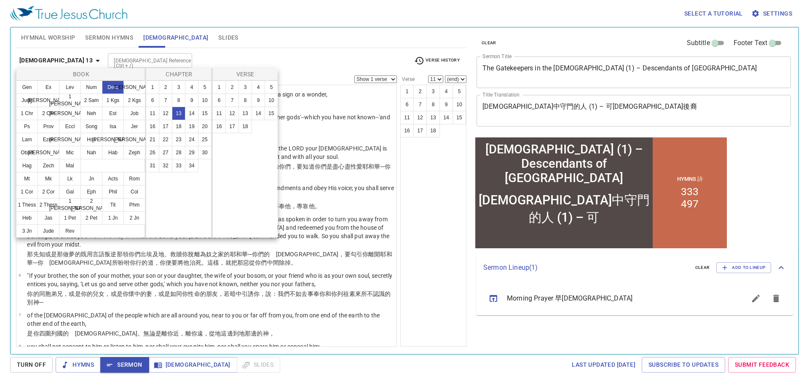
click at [275, 46] on div at bounding box center [404, 192] width 809 height 384
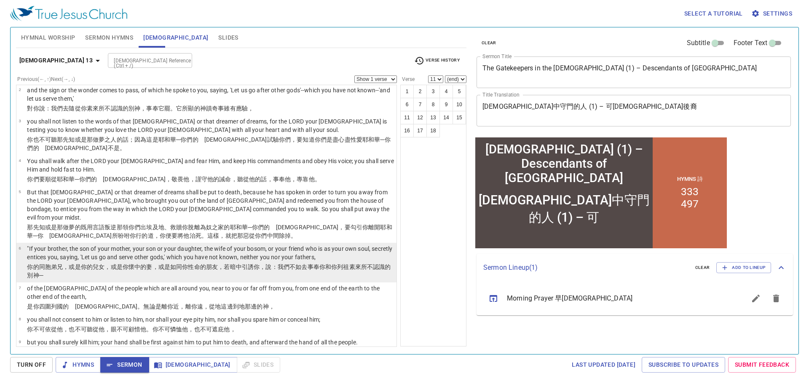
scroll to position [42, 0]
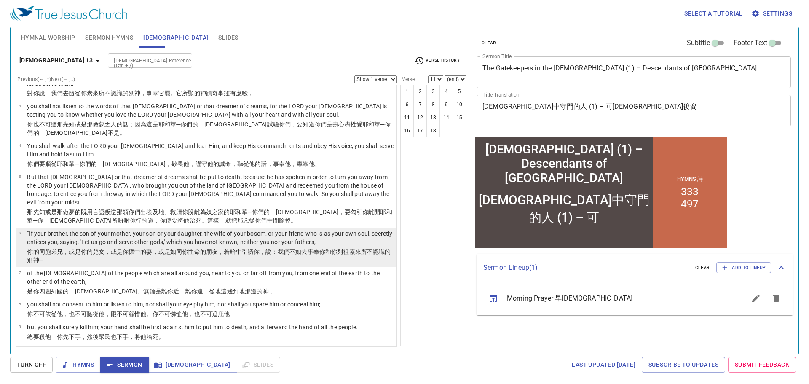
click at [202, 247] on p "你的同胞弟兄 ，或是你的兒 女 ，或是你懷 中的妻 ，或是如同你性命 的朋友 ，若暗中 引誘 你，說 ：我們不如去 事奉 你和你列祖 素來所不認識 的別 　[…" at bounding box center [210, 255] width 367 height 17
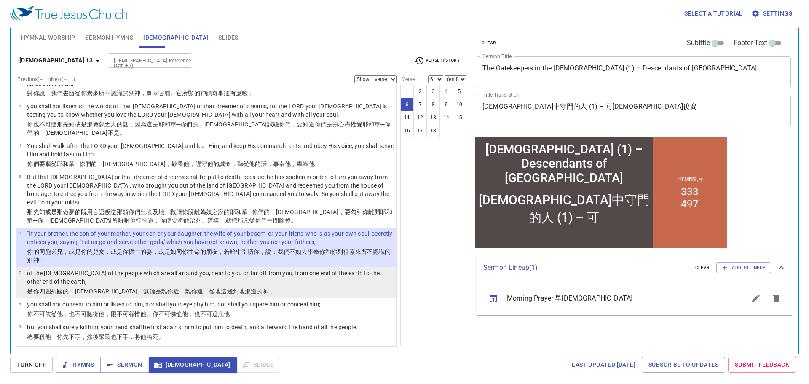
click at [199, 269] on p "of the [DEMOGRAPHIC_DATA] of the people which are all around you, near to you o…" at bounding box center [210, 277] width 367 height 17
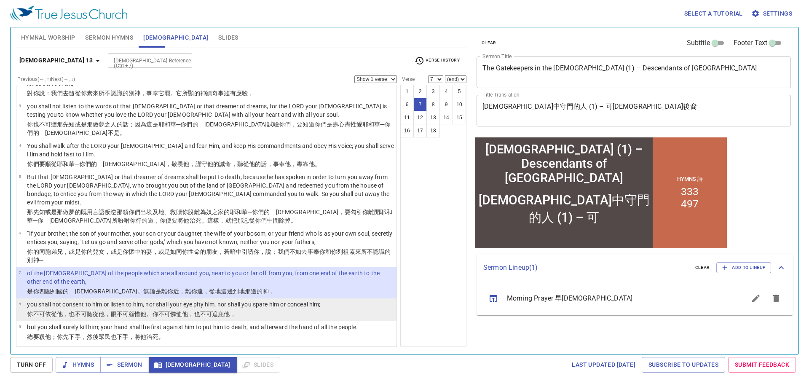
click at [204, 300] on p "you shall not consent to him or listen to him, nor shall your eye pity him, nor…" at bounding box center [173, 304] width 293 height 8
select select "8"
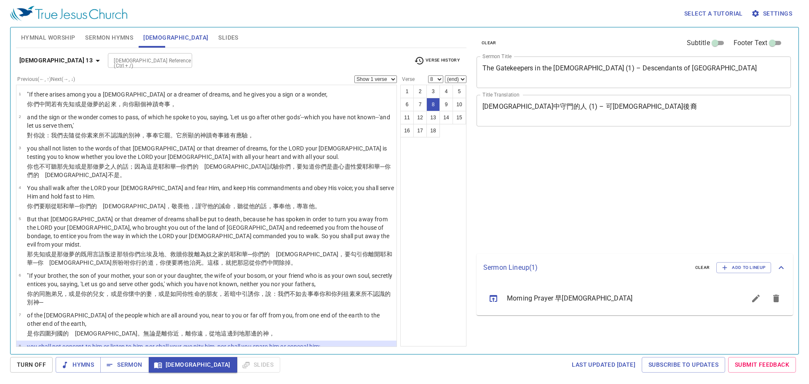
select select "8"
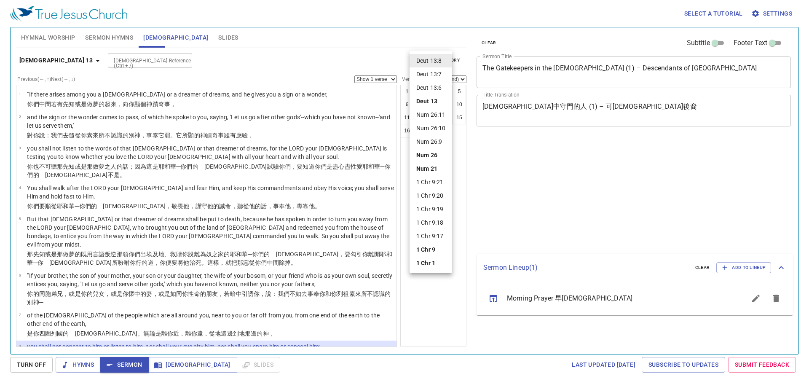
select select "8"
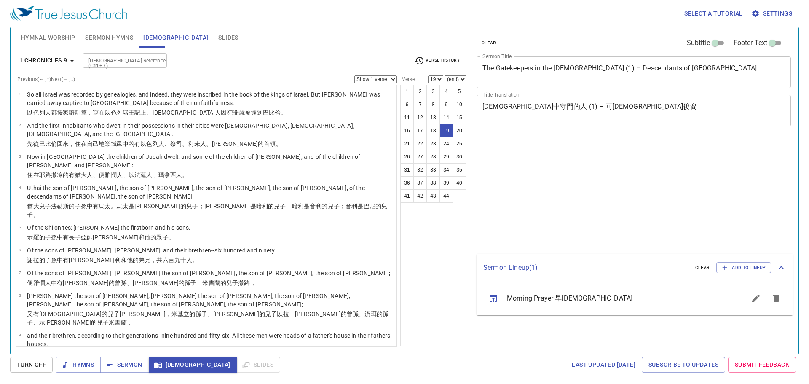
select select "19"
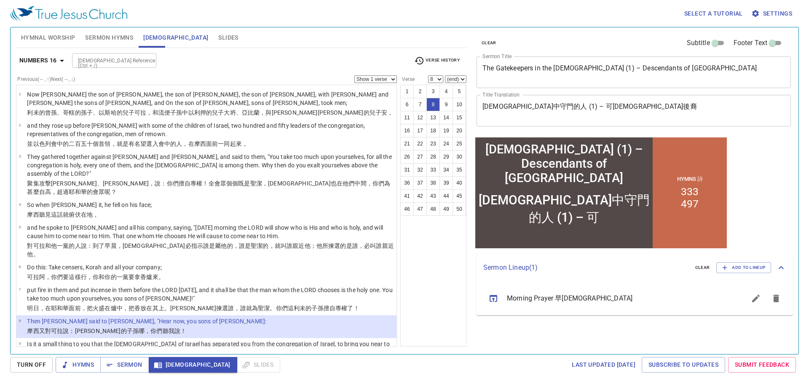
click at [146, 340] on p "Is it a small thing to you that the God of Israel has separated you from the co…" at bounding box center [210, 348] width 367 height 17
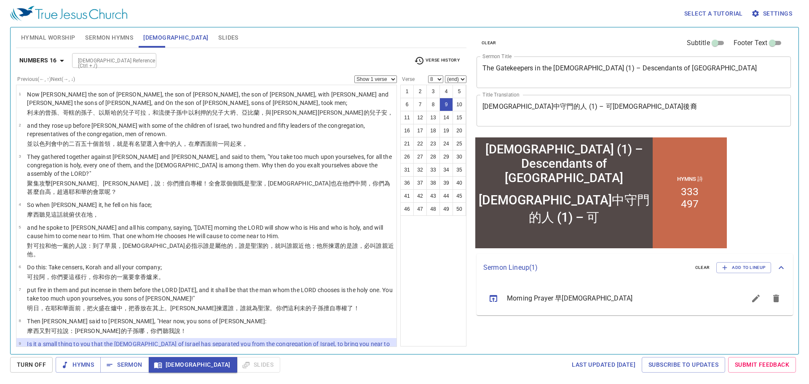
select select "9"
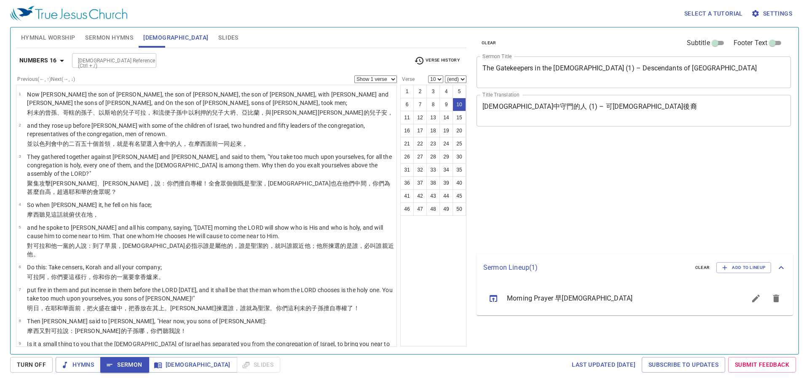
select select "10"
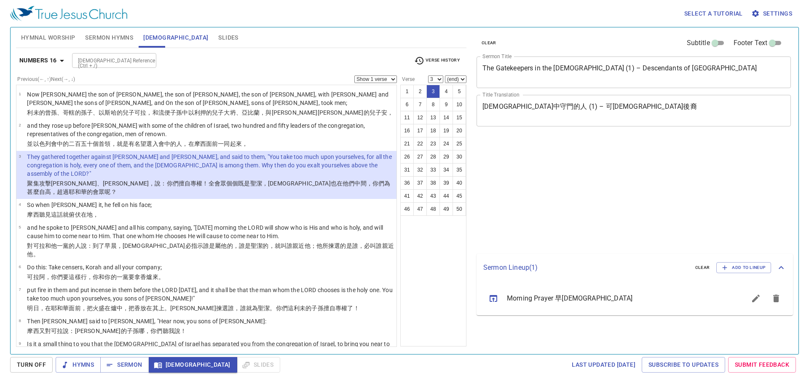
select select "3"
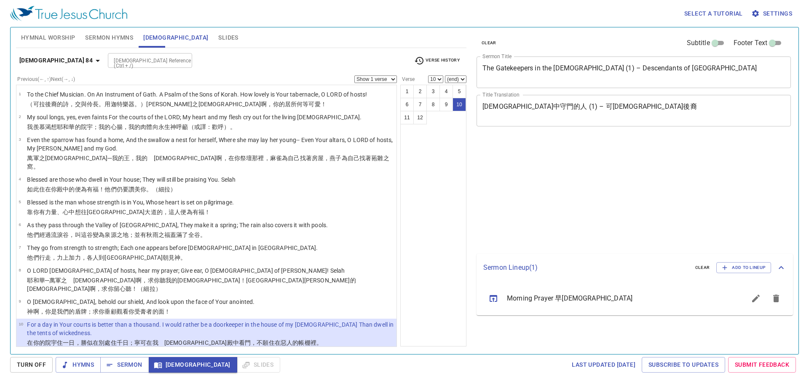
select select "10"
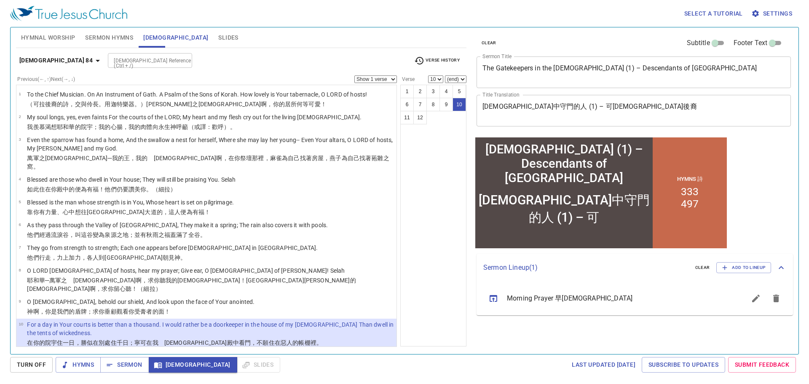
scroll to position [44, 0]
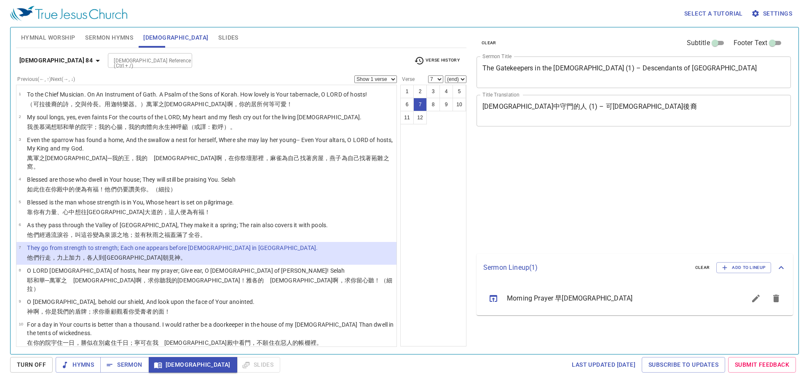
select select "7"
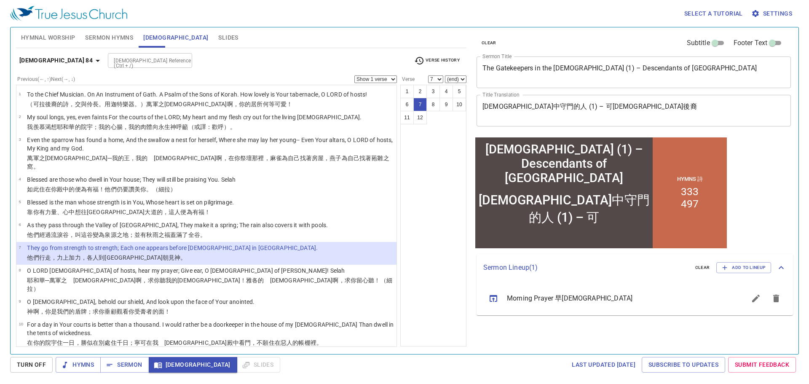
scroll to position [44, 0]
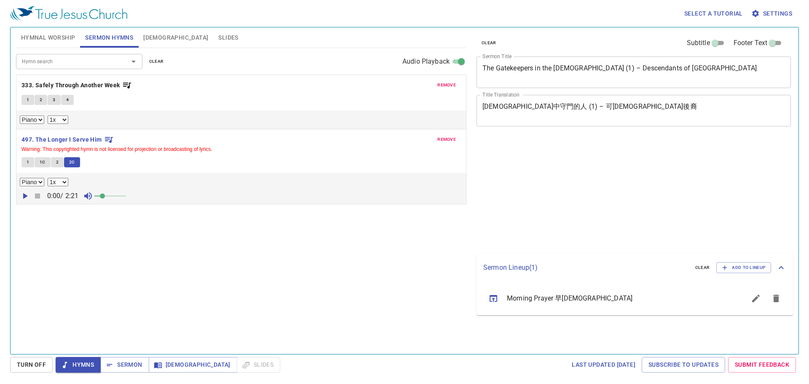
select select "1"
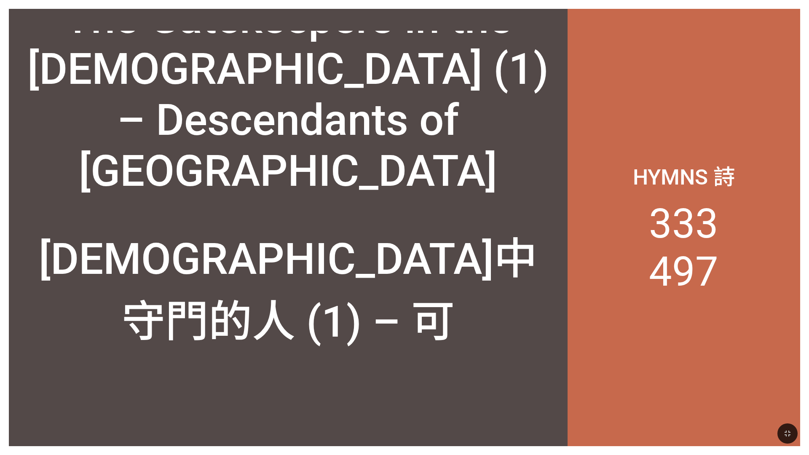
click at [532, 190] on div "The Gatekeepers in the [DEMOGRAPHIC_DATA] (1) – Descendants of [GEOGRAPHIC_DATA]" at bounding box center [288, 94] width 540 height 204
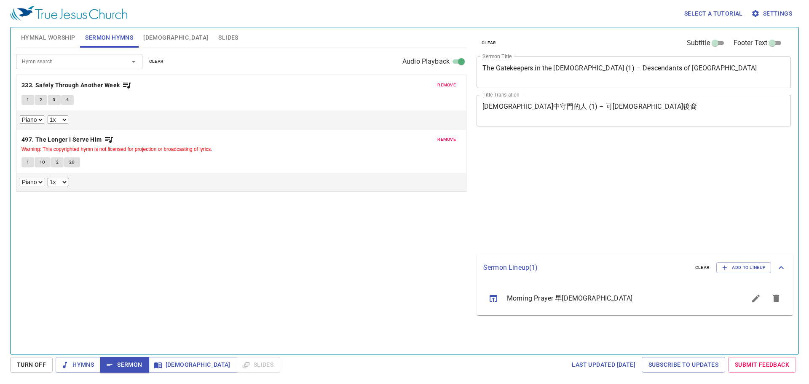
select select "1"
